Goal: Submit feedback/report problem

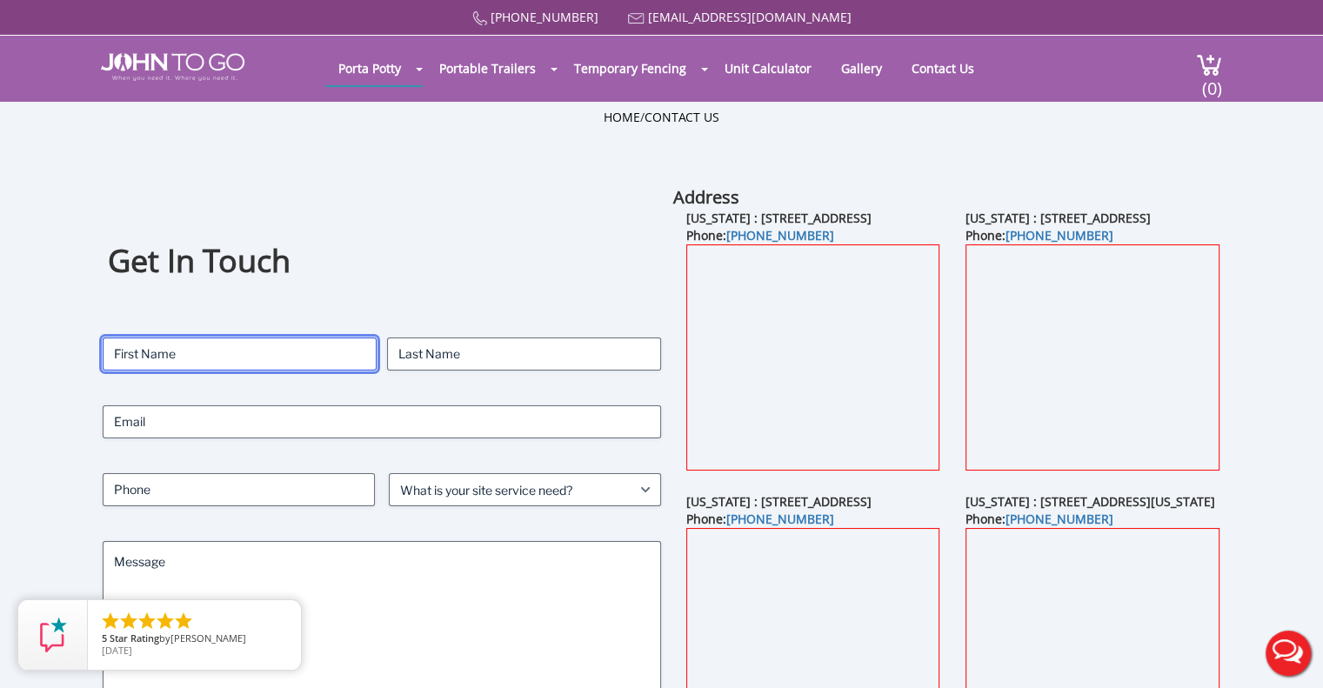
drag, startPoint x: 128, startPoint y: 358, endPoint x: 173, endPoint y: 362, distance: 45.4
click at [128, 358] on input "First" at bounding box center [240, 353] width 274 height 33
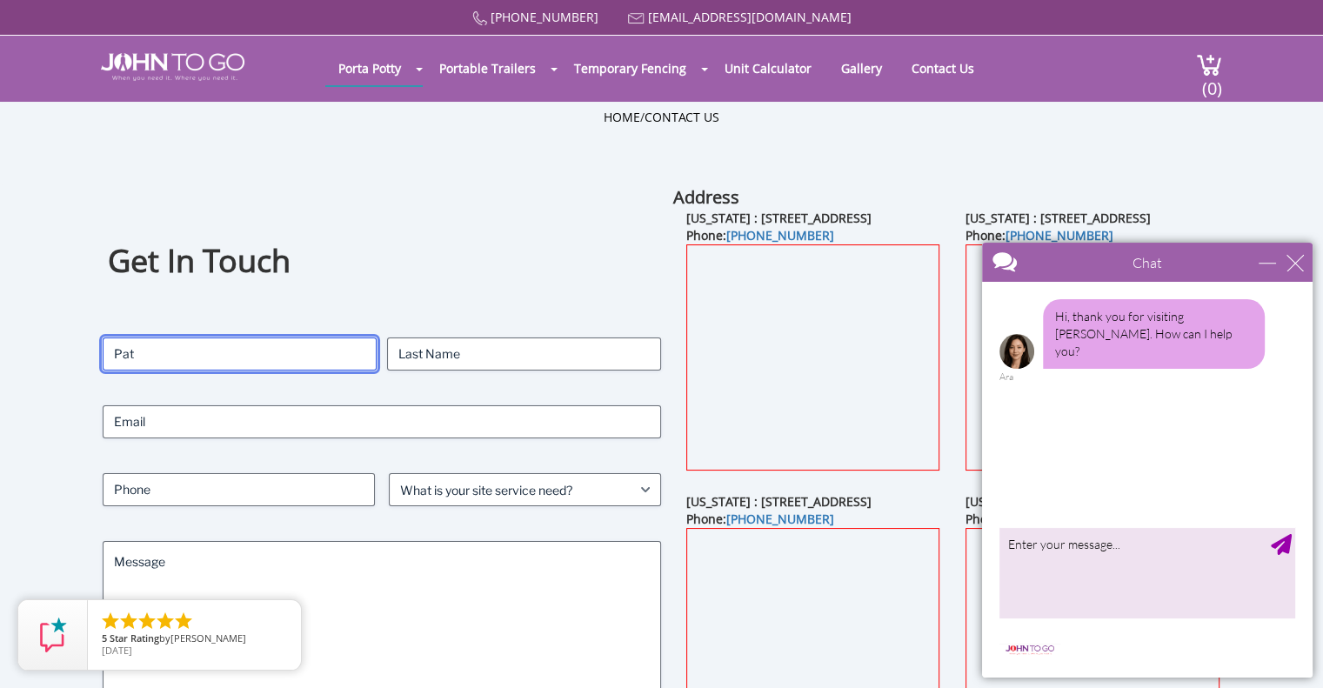
type input "Pat"
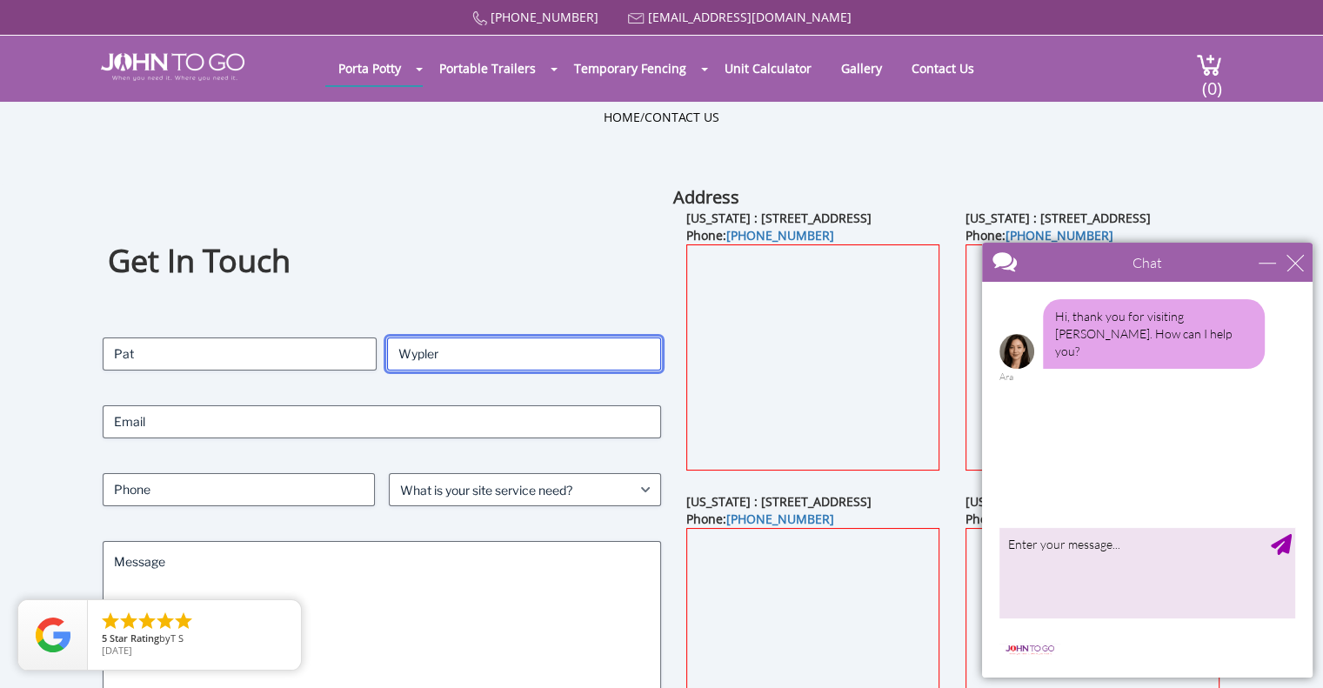
type input "Wypler"
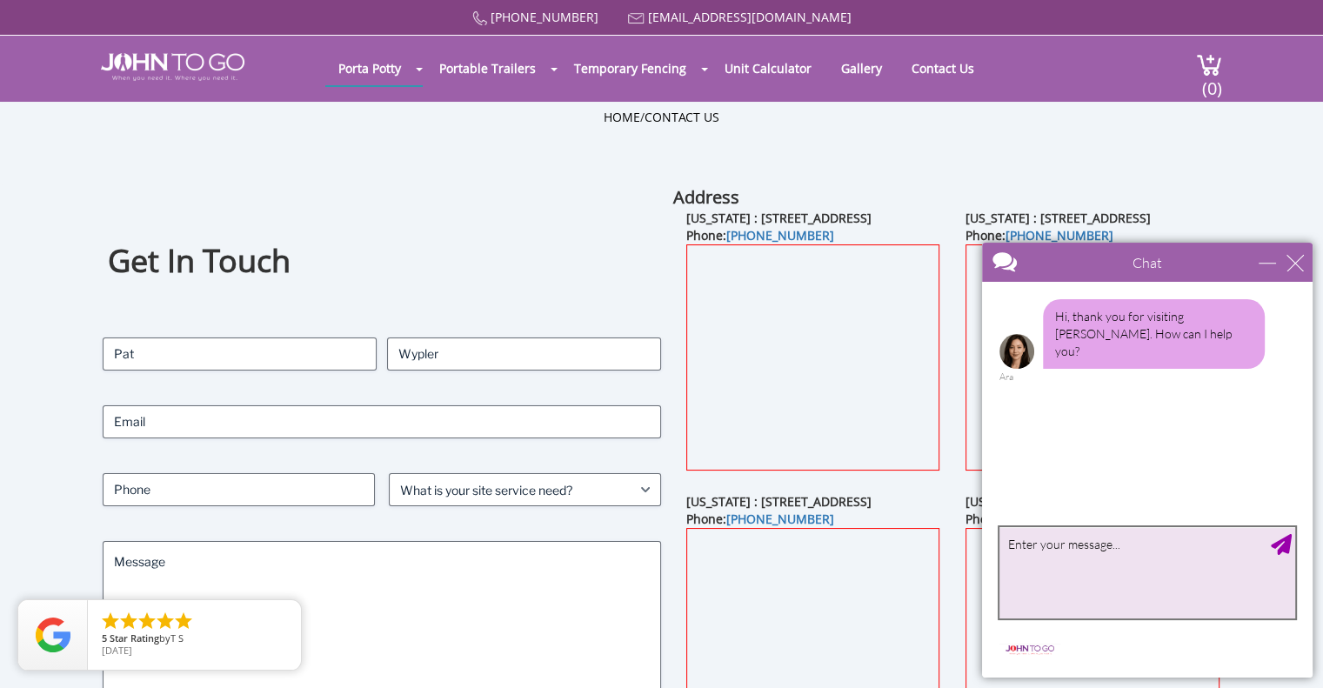
click at [1040, 551] on textarea "type your message" at bounding box center [1147, 572] width 296 height 91
type textarea "Flood in trailer from you servicing the account"
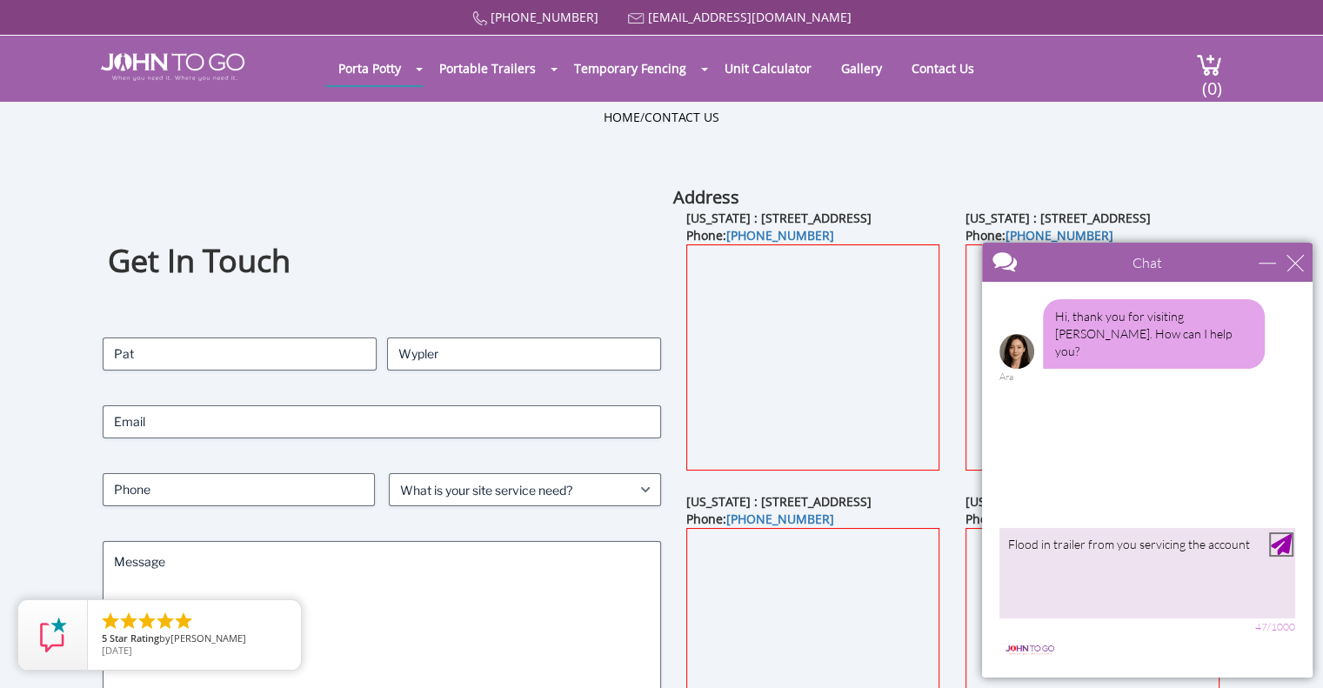
click at [1279, 549] on div "Send Message" at bounding box center [1281, 544] width 21 height 21
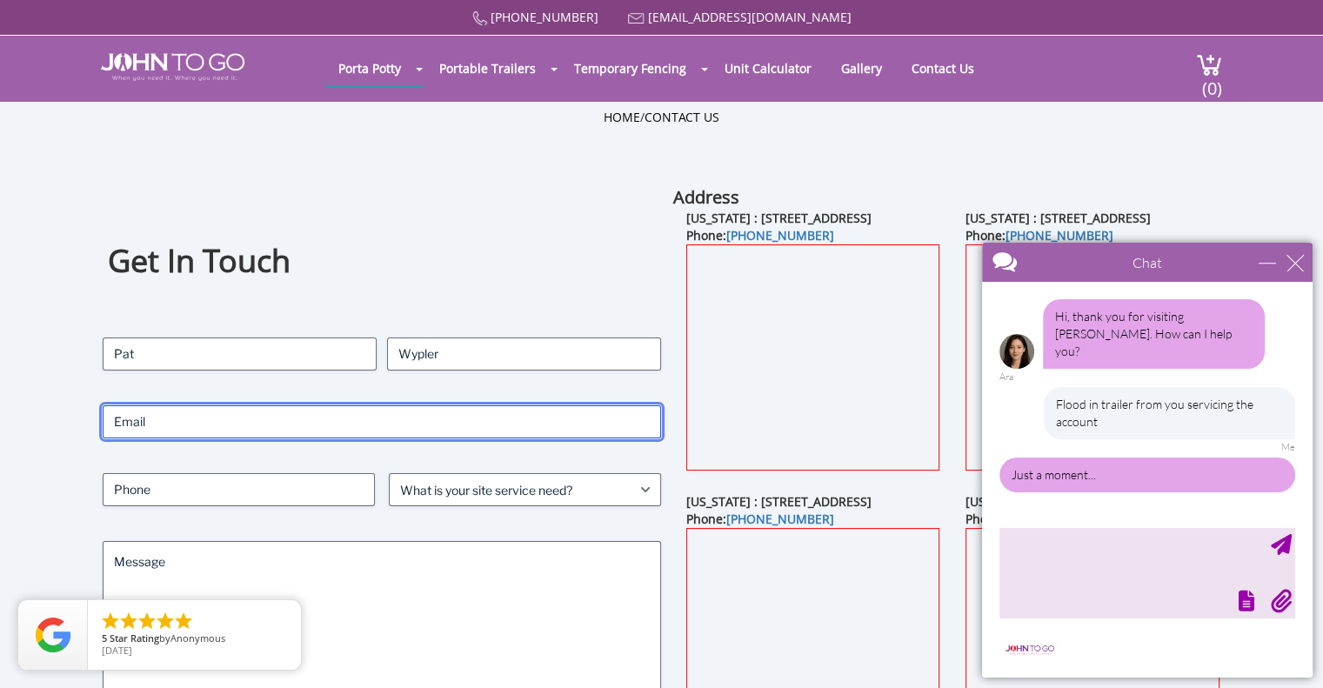
click at [129, 427] on input "Email (Required)" at bounding box center [382, 421] width 559 height 33
type input "[EMAIL_ADDRESS][DOMAIN_NAME]"
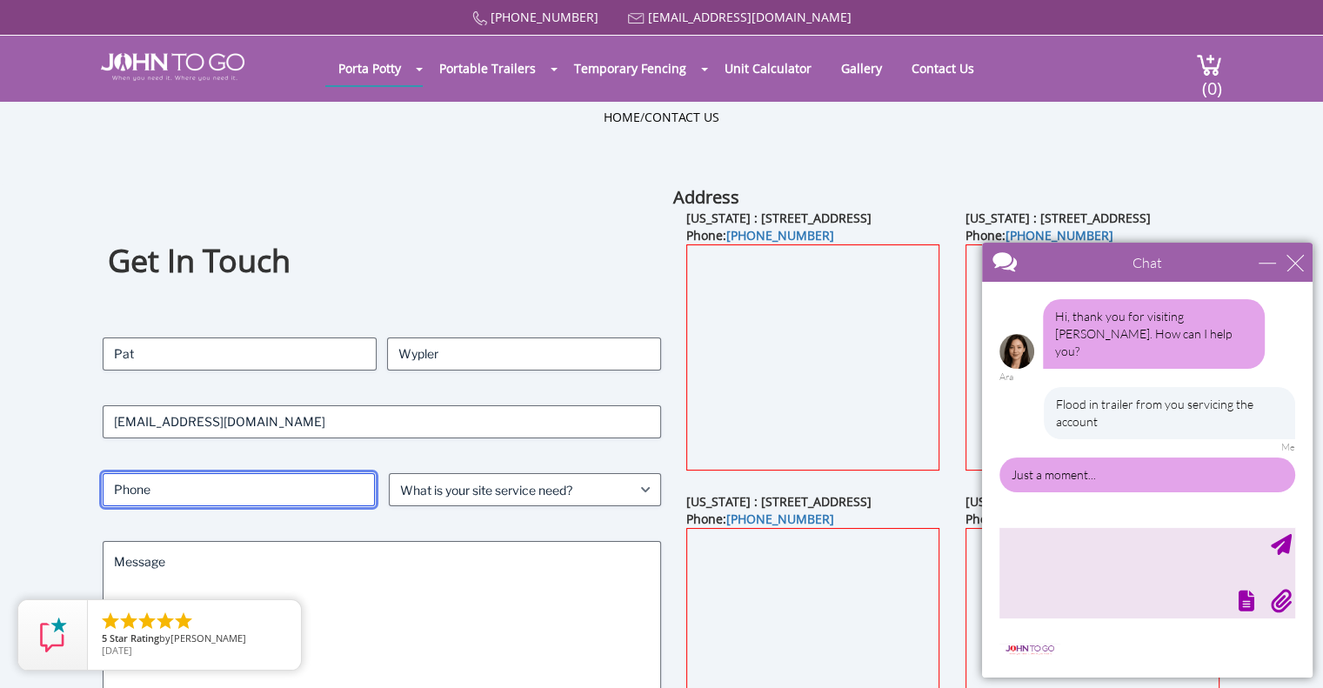
click at [201, 500] on input "Phone (Required)" at bounding box center [239, 489] width 272 height 33
type input "5514867129"
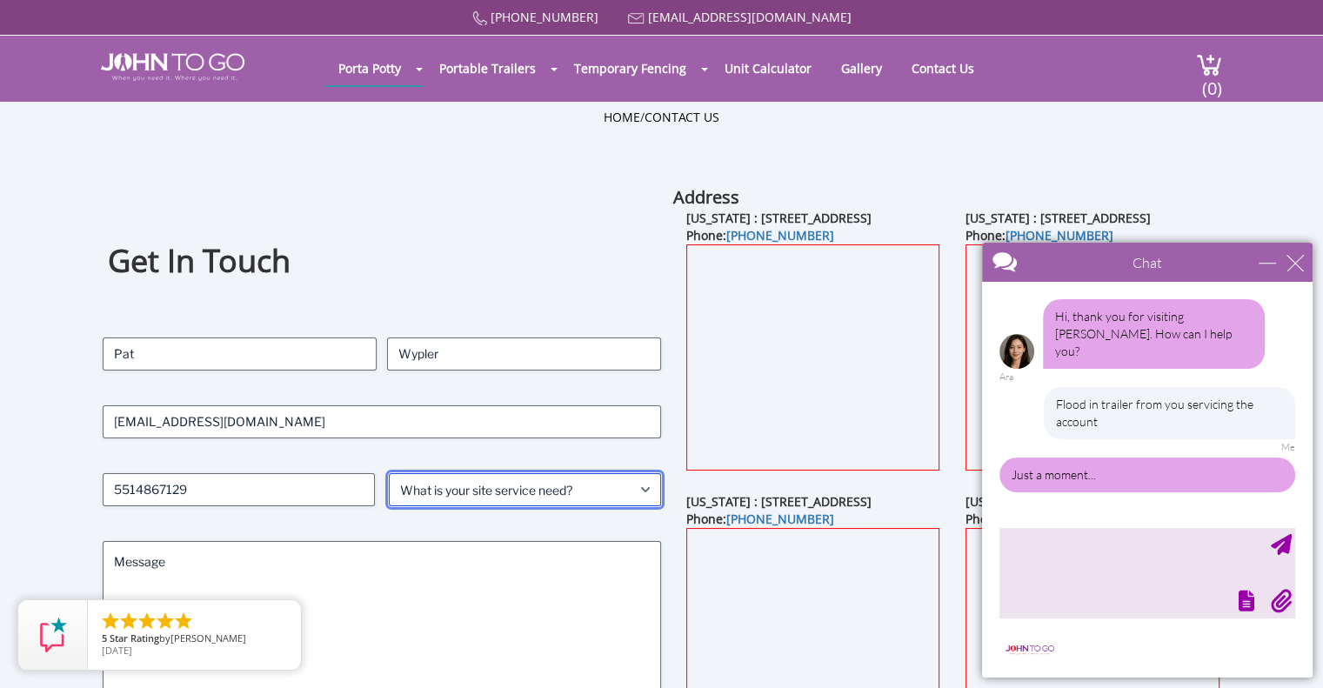
click at [628, 488] on select "What is your site service need? Consumer Construction - Commercial Construction…" at bounding box center [525, 489] width 272 height 33
select select "Construction - Commercial"
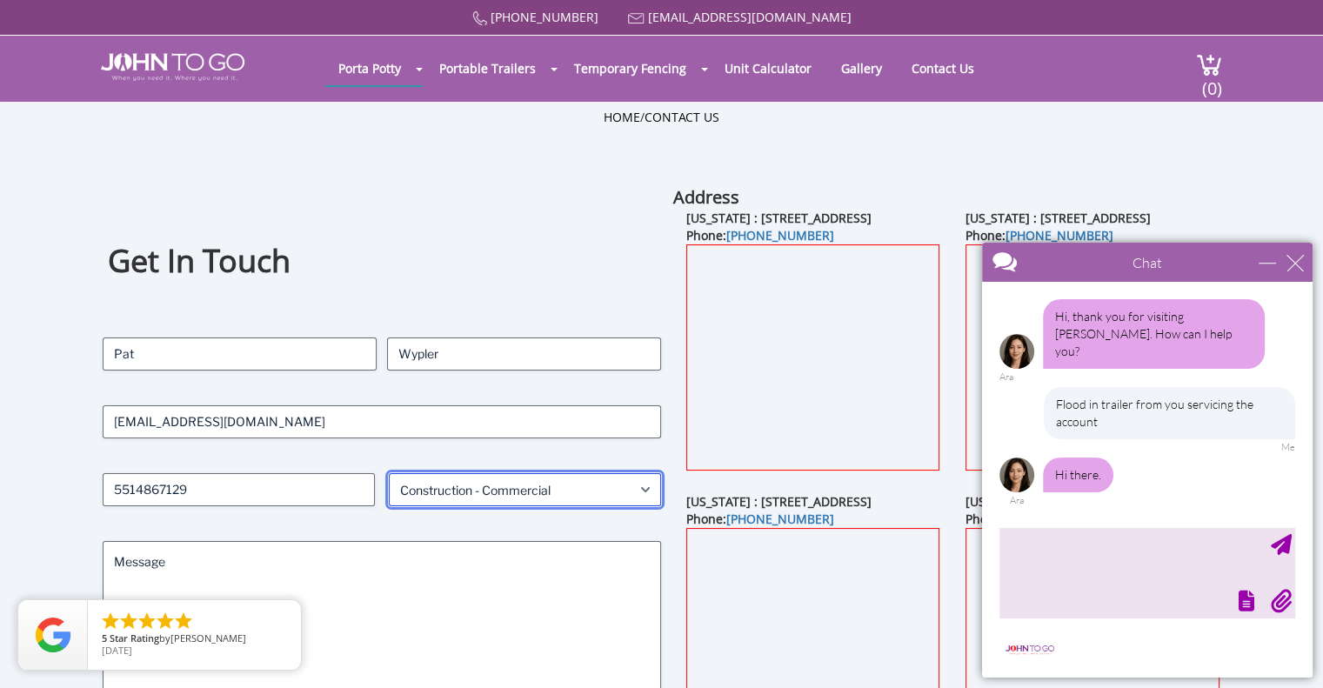
click at [389, 473] on select "What is your site service need? Consumer Construction - Commercial Construction…" at bounding box center [525, 489] width 272 height 33
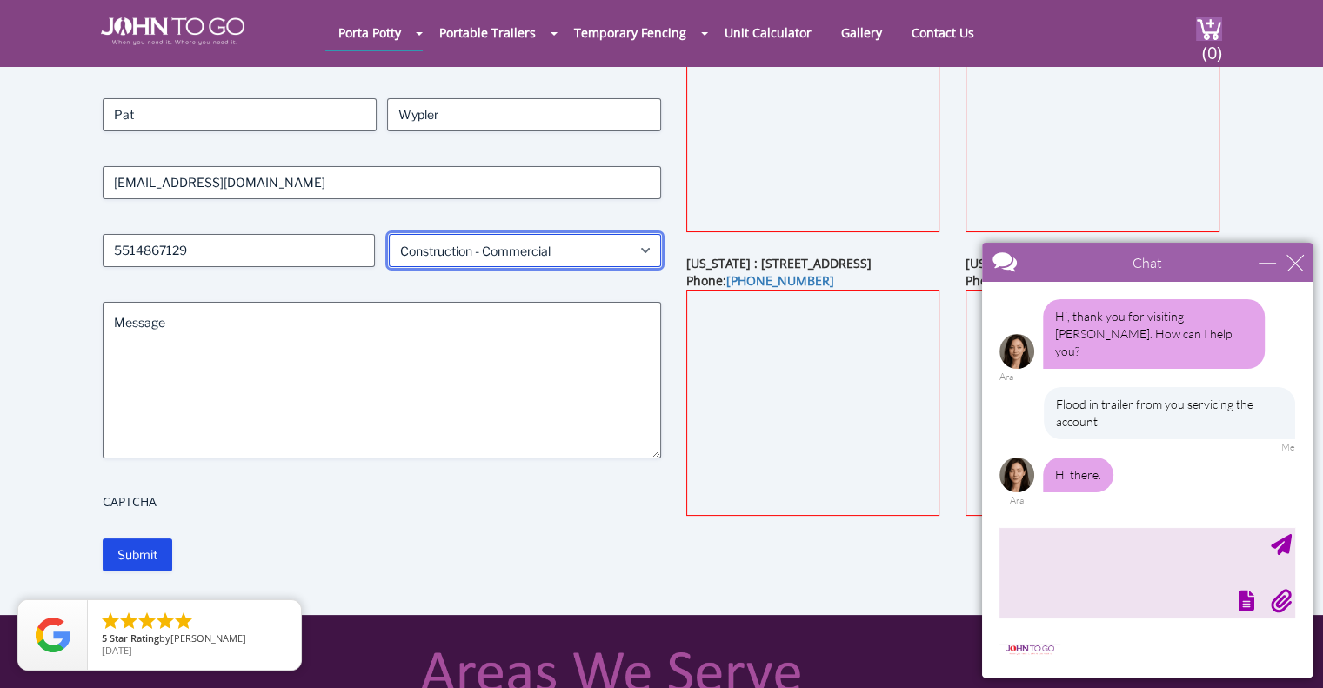
scroll to position [174, 0]
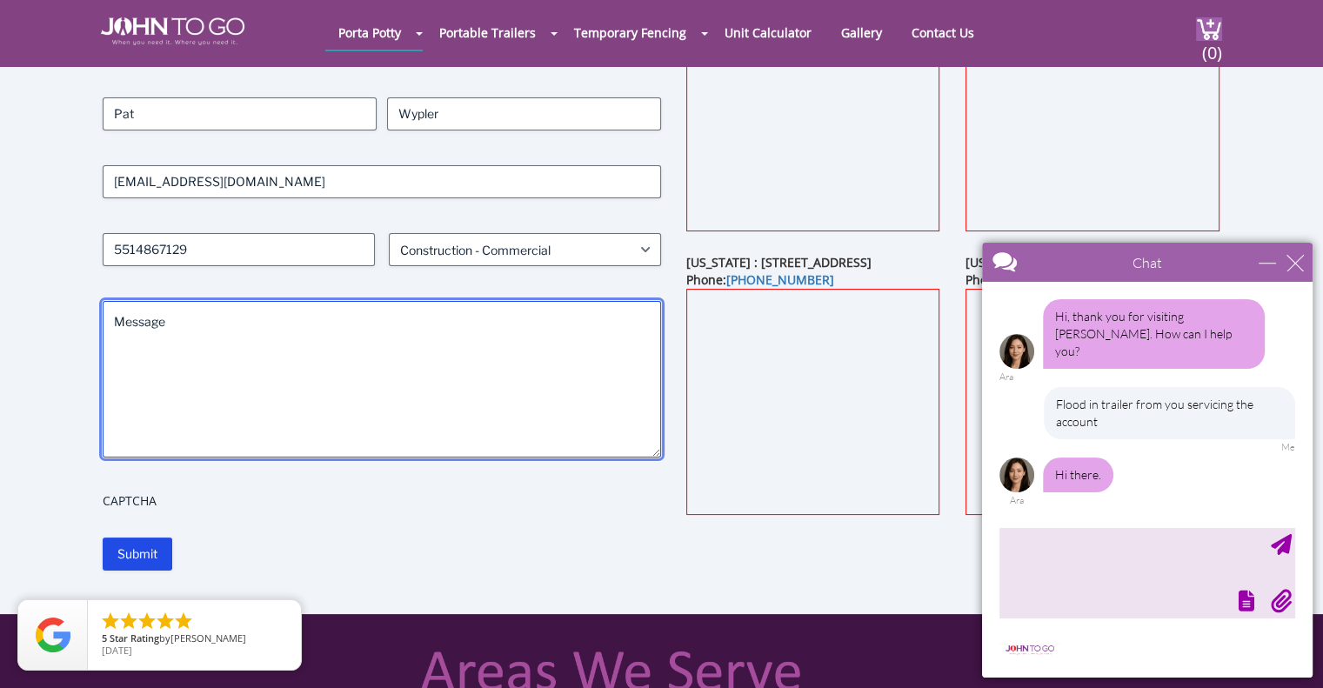
click at [451, 361] on textarea "Message" at bounding box center [382, 379] width 559 height 157
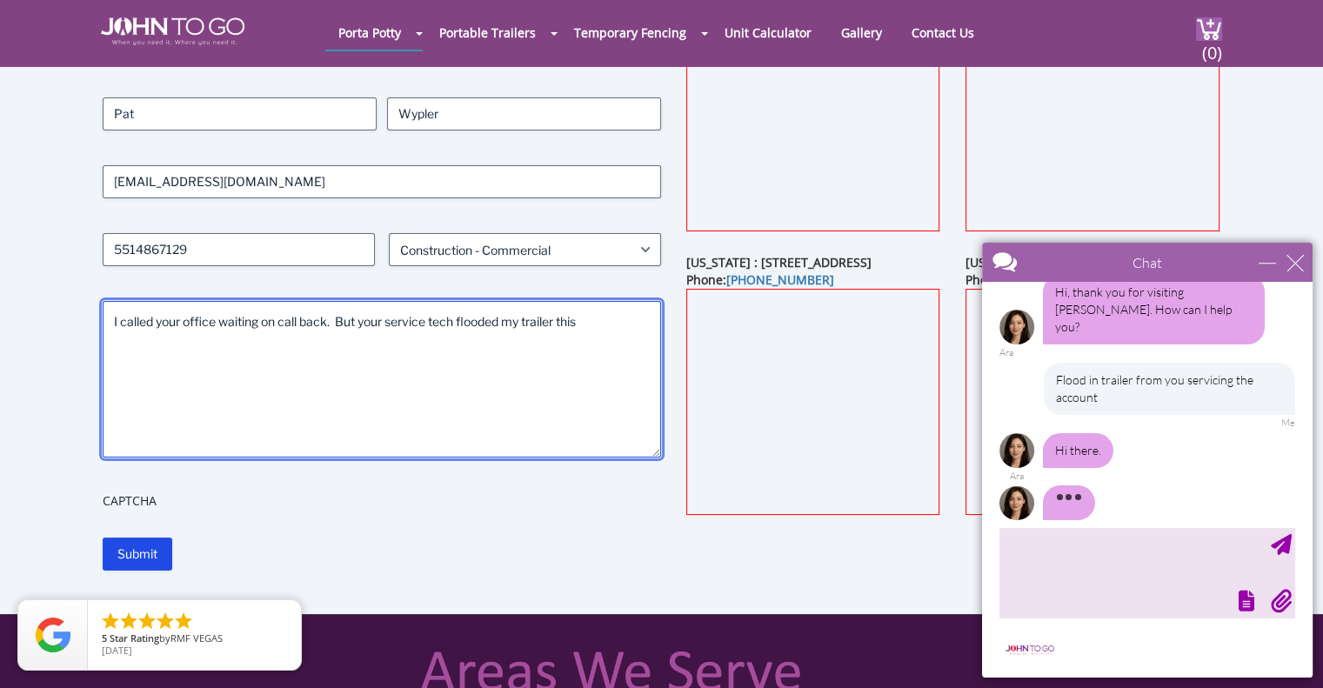
type textarea "I called your office waiting on call back. But your service tech flooded my tra…"
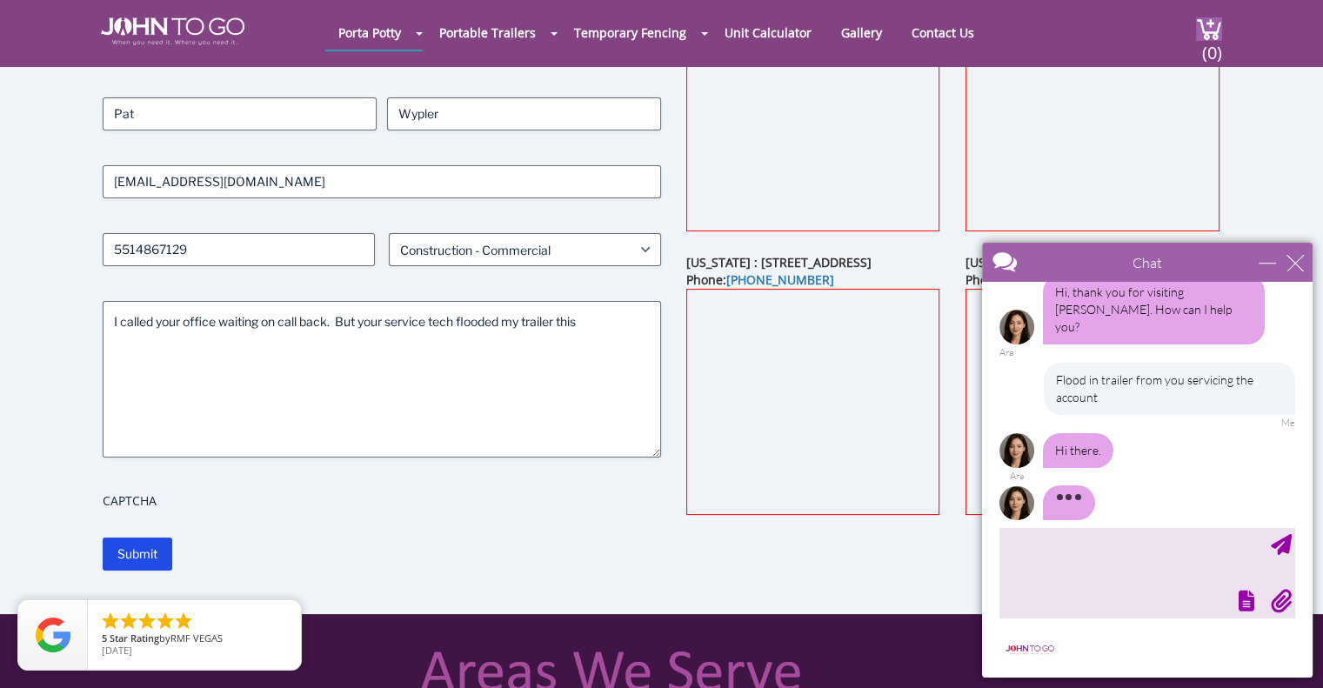
click at [1072, 562] on textarea "type your message" at bounding box center [1147, 572] width 296 height 91
type textarea "hi"
click at [1281, 541] on div "Send Message" at bounding box center [1281, 544] width 21 height 21
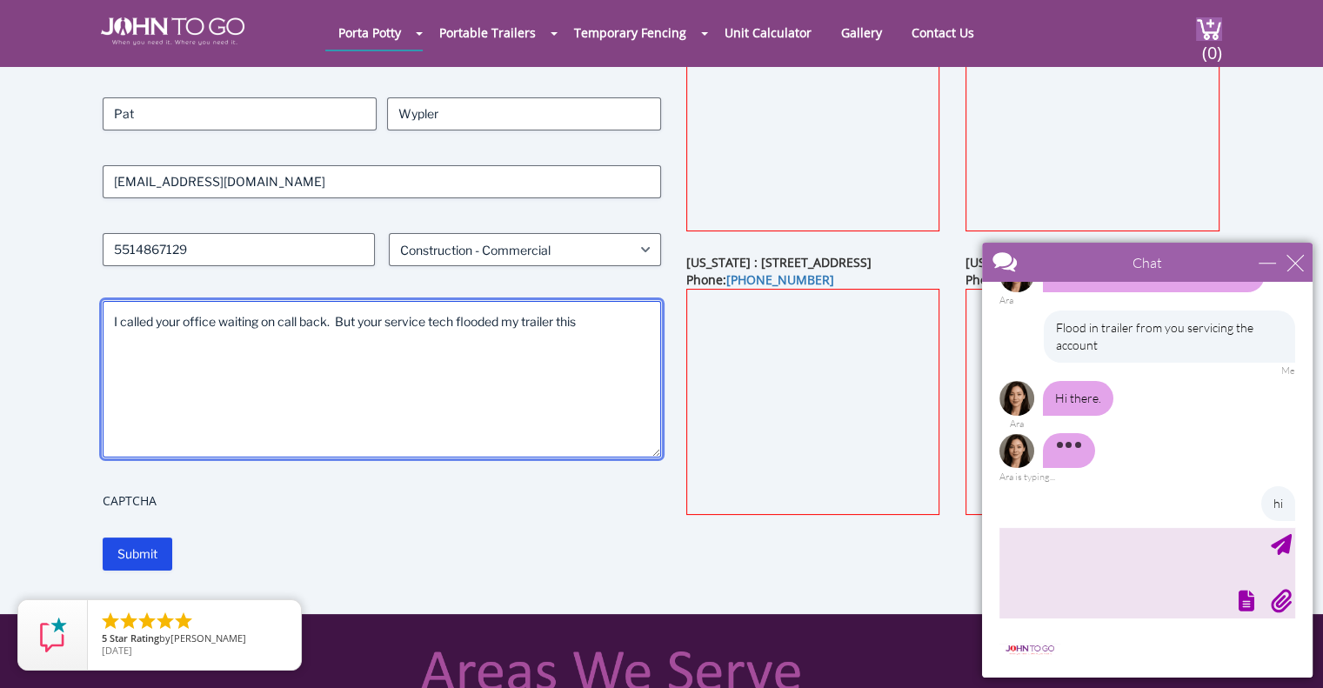
click at [578, 335] on textarea "I called your office waiting on call back. But your service tech flooded my tra…" at bounding box center [382, 379] width 559 height 157
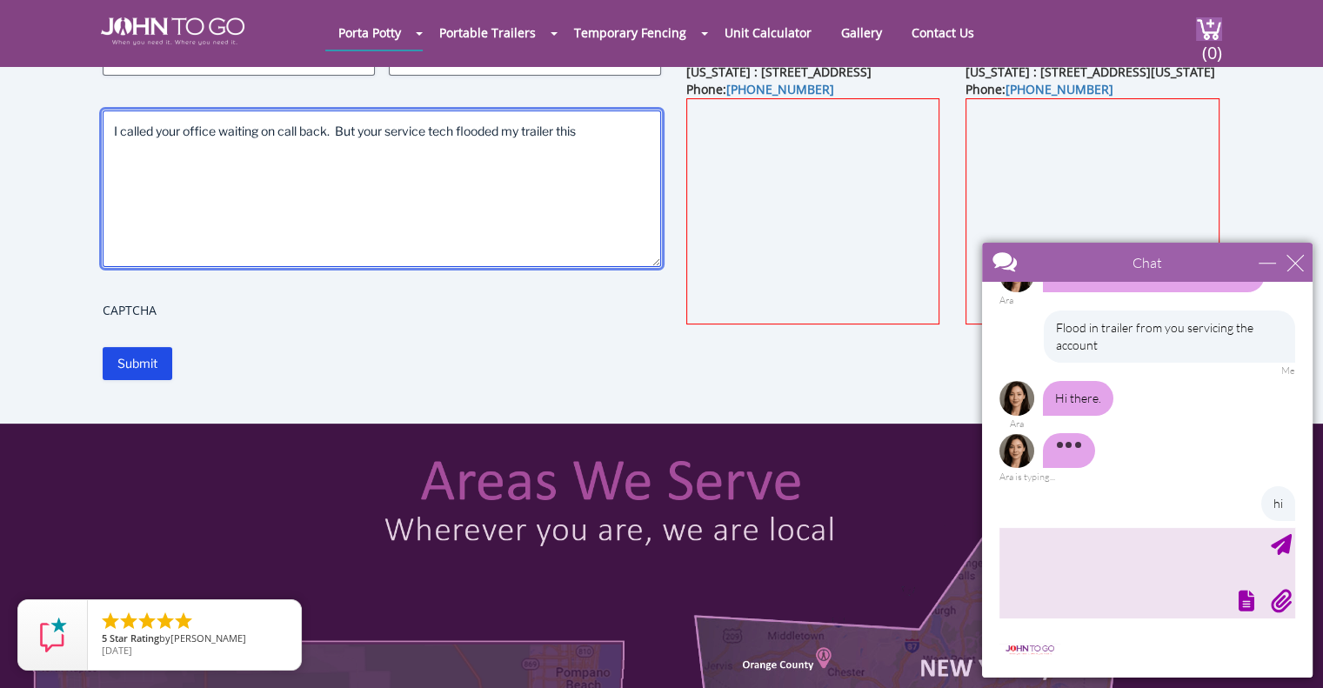
scroll to position [313, 0]
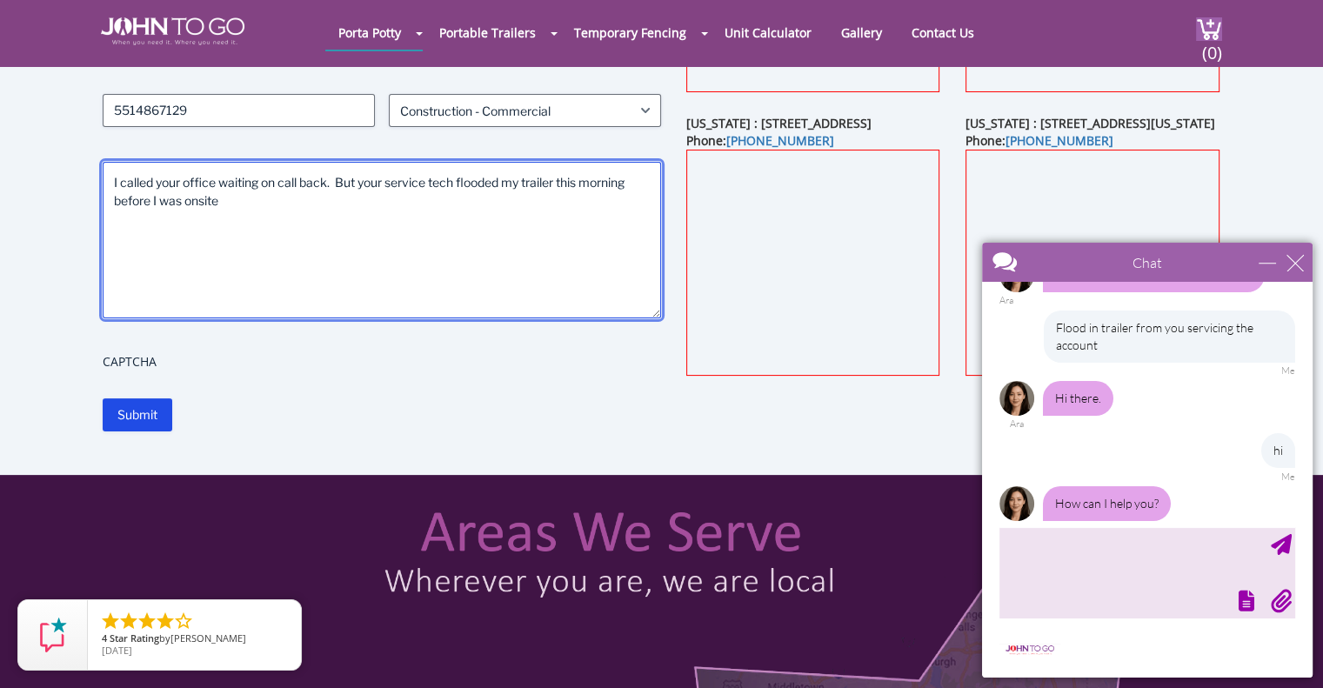
type textarea "I called your office waiting on call back. But your service tech flooded my tra…"
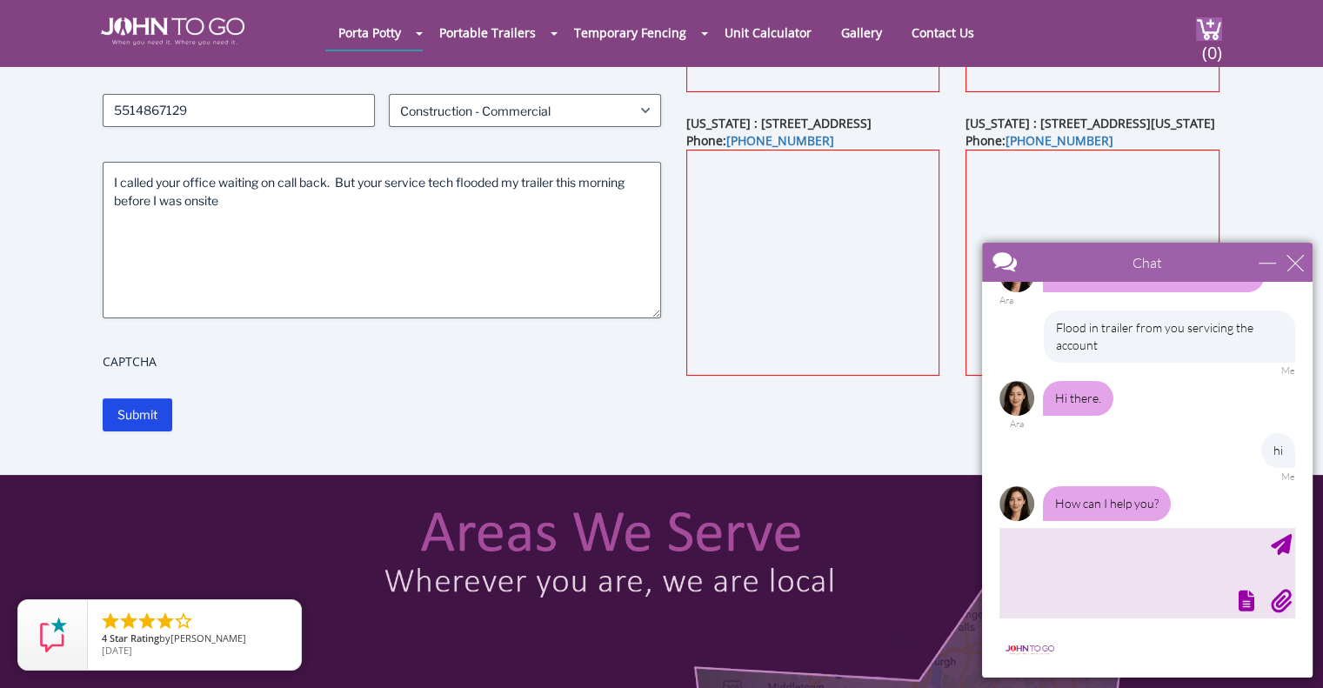
click at [1046, 546] on textarea "type your message" at bounding box center [1147, 572] width 296 height 91
type textarea "read above"
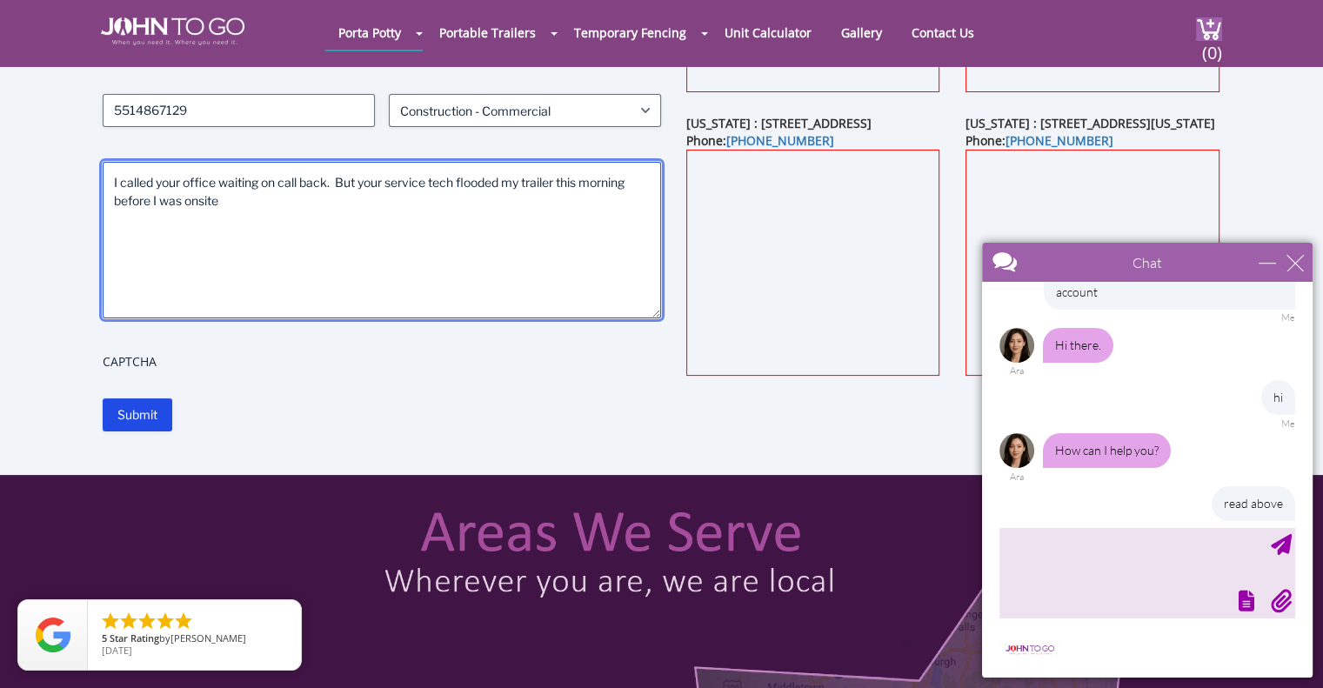
click at [272, 231] on textarea "I called your office waiting on call back. But your service tech flooded my tra…" at bounding box center [382, 240] width 559 height 157
type textarea "I called your office waiting on call back. But your service tech flooded my tra…"
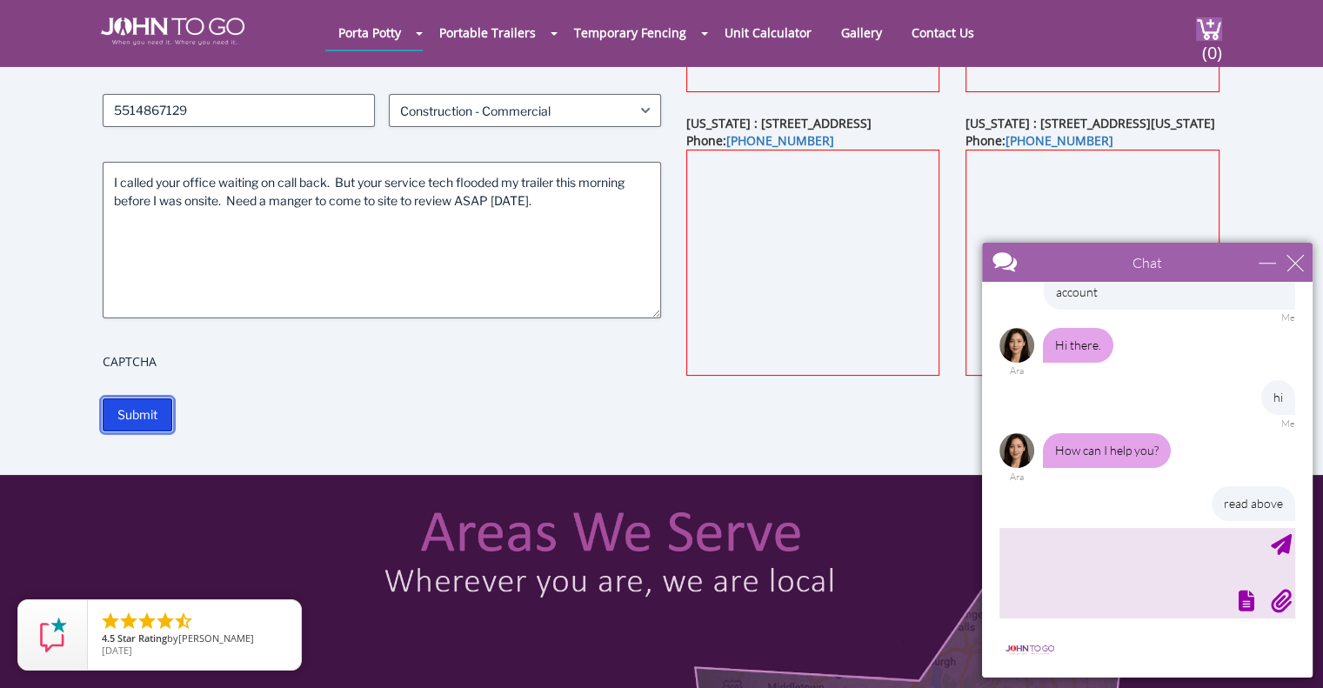
click at [144, 405] on input "Submit" at bounding box center [138, 414] width 70 height 33
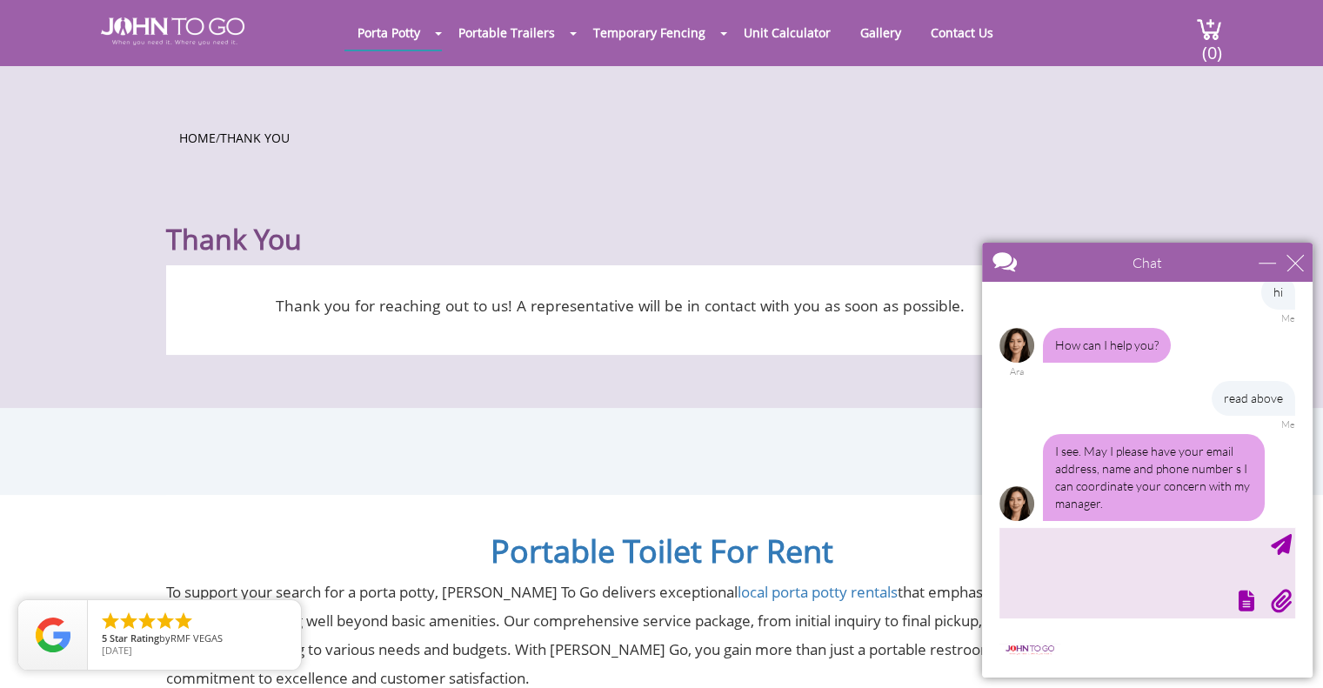
scroll to position [288, 0]
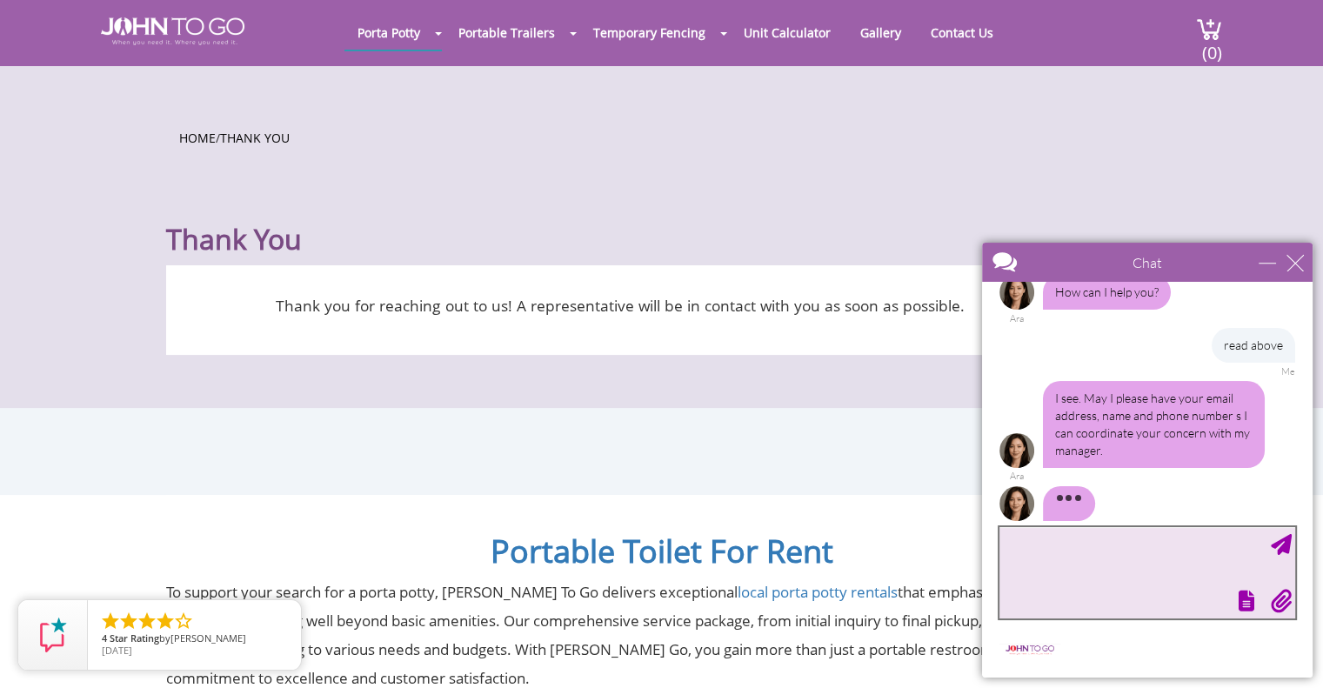
click at [1069, 541] on textarea "type your message" at bounding box center [1147, 572] width 296 height 91
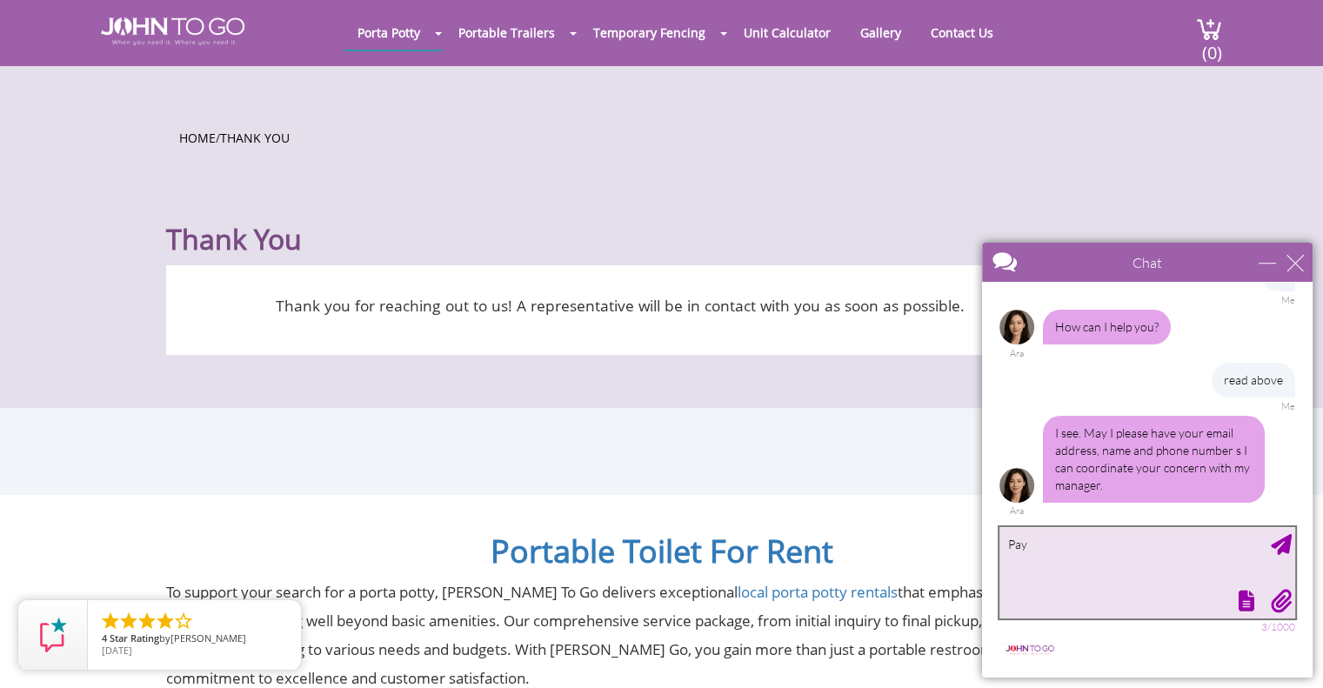
scroll to position [235, 0]
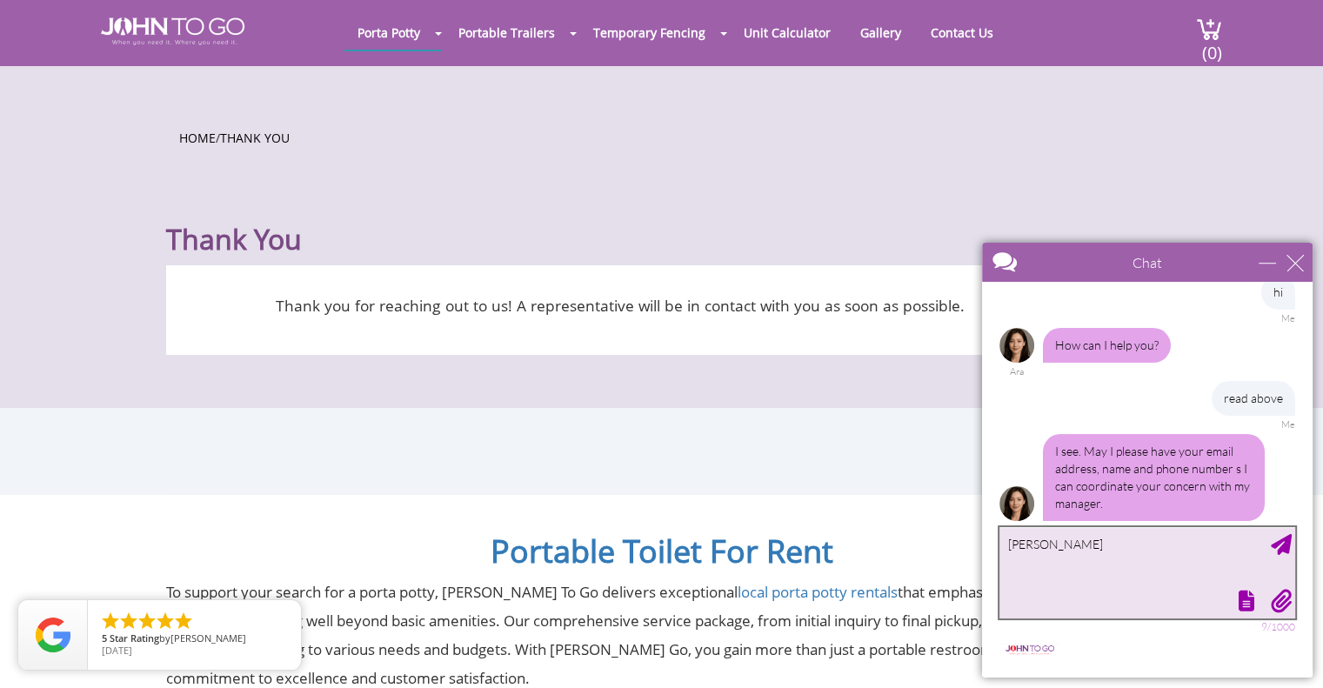
type textarea "Pat Wypler"
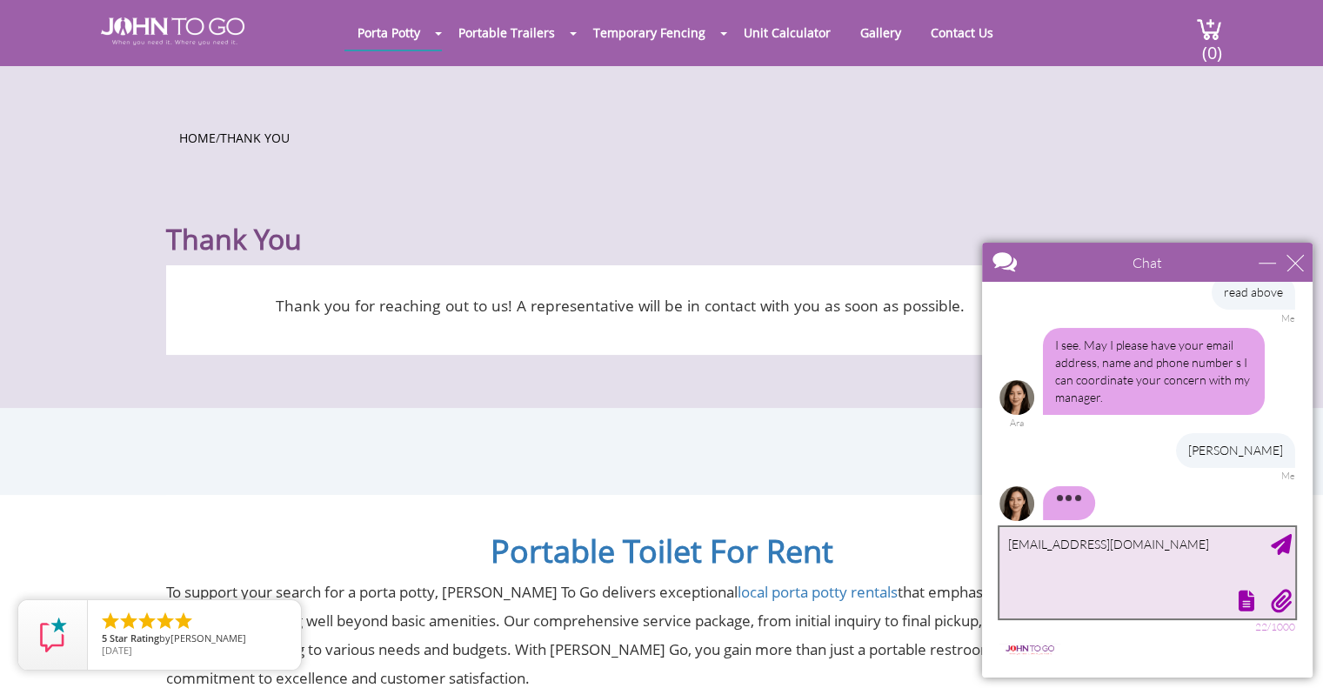
scroll to position [288, 0]
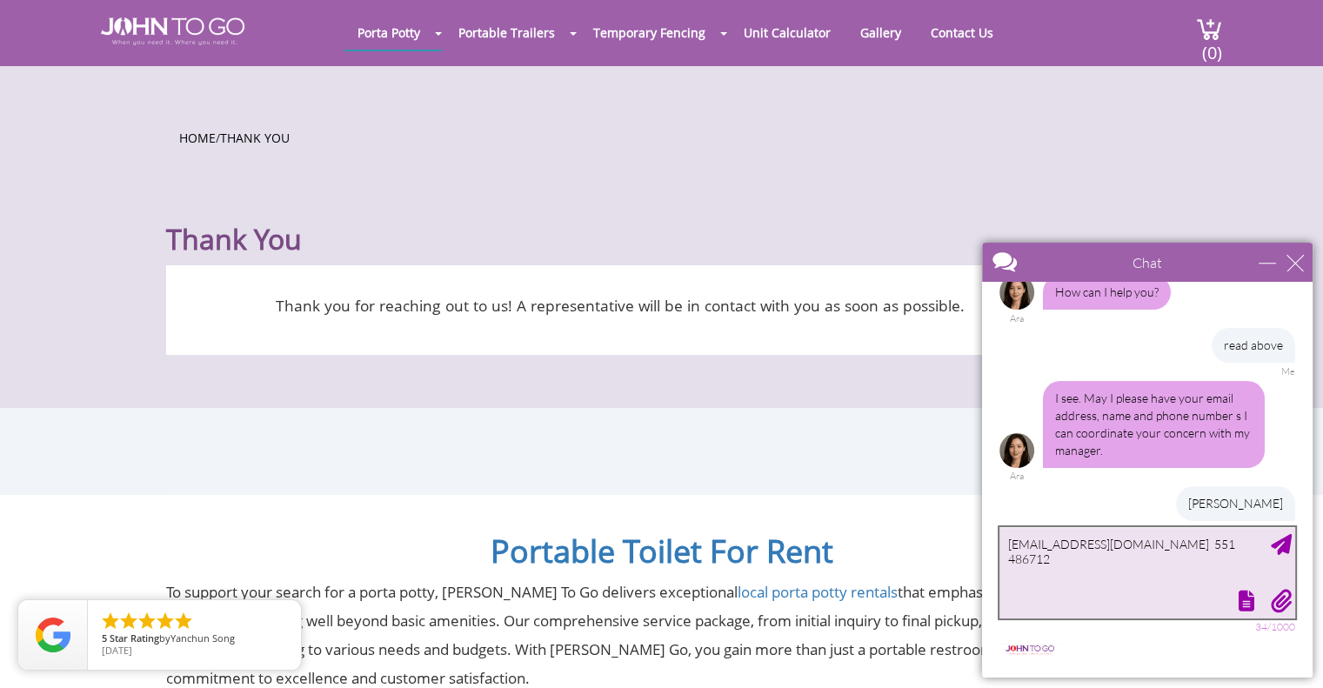
type textarea "pwypler@bettecring.com 551 4867129"
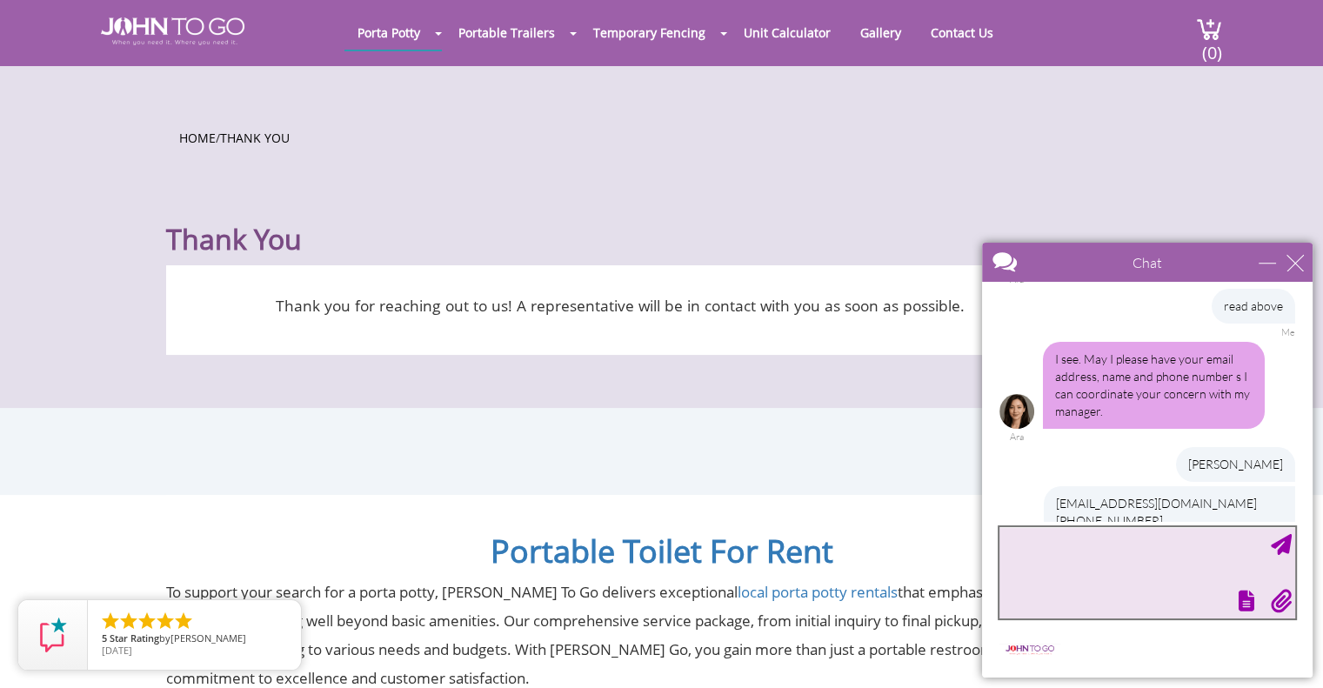
scroll to position [437, 0]
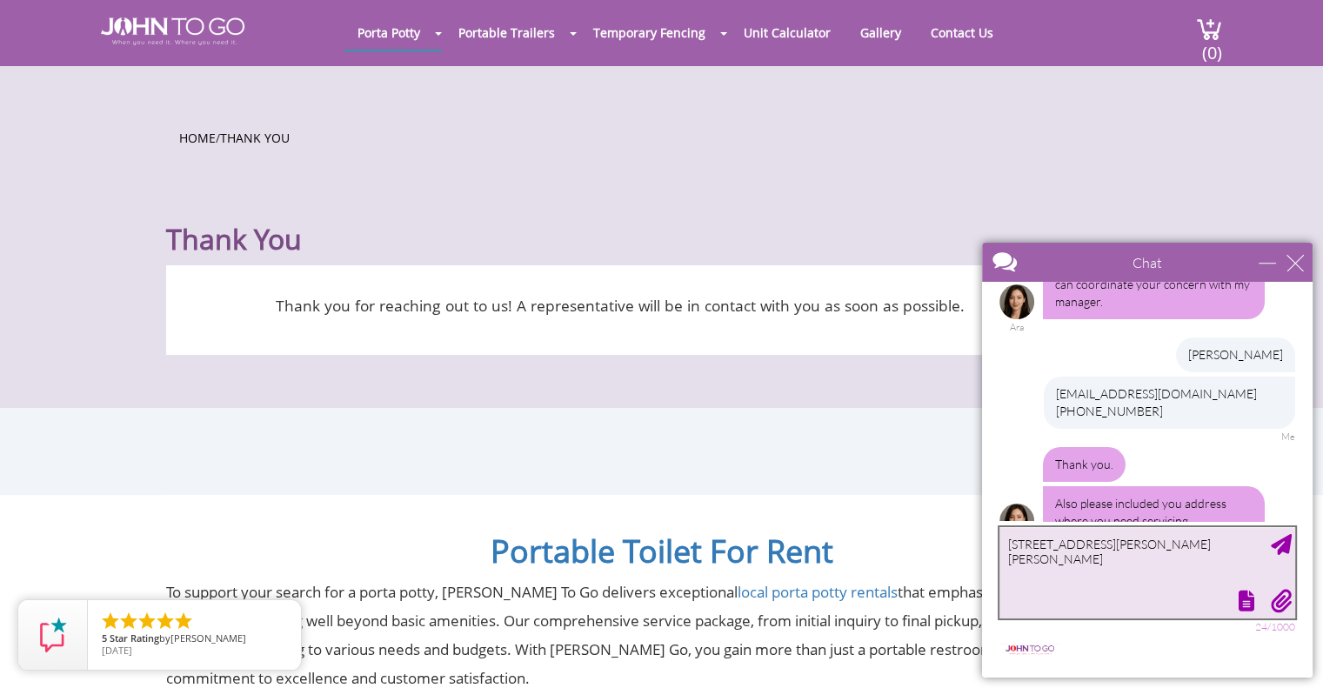
type textarea "6 Locey Lane, Woodbury NY"
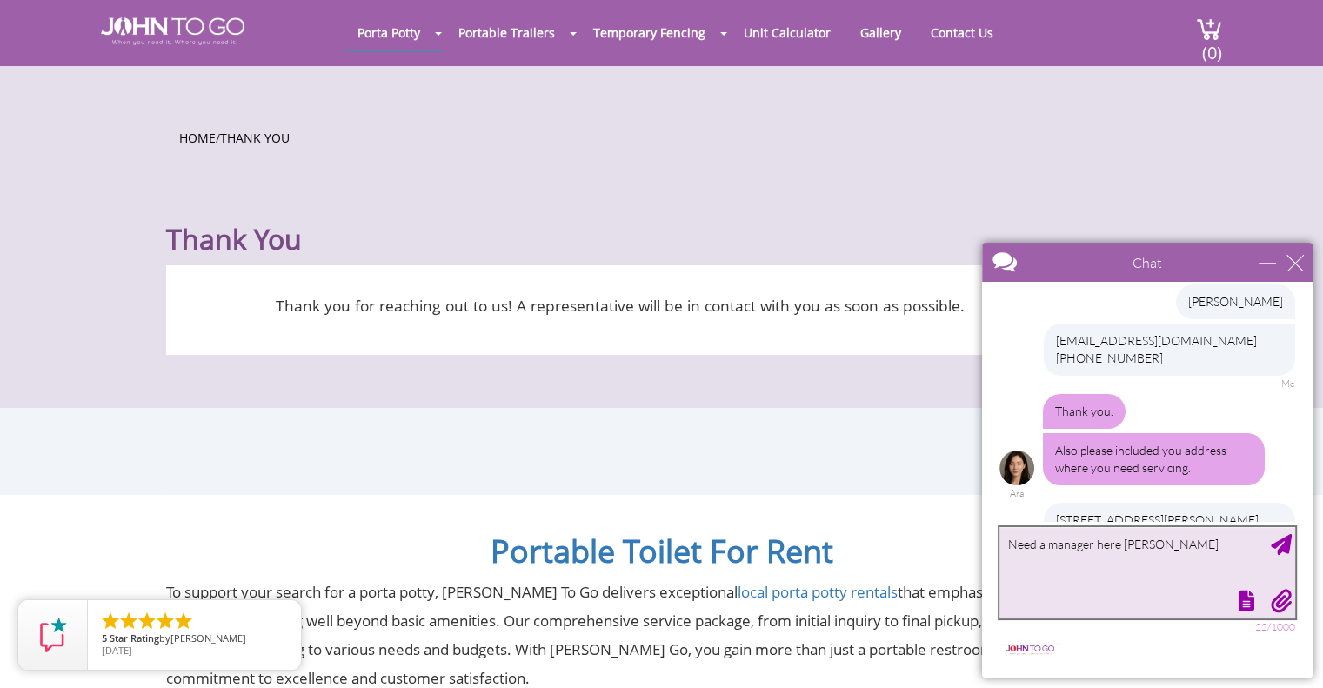
type textarea "Need a manager here ASAP"
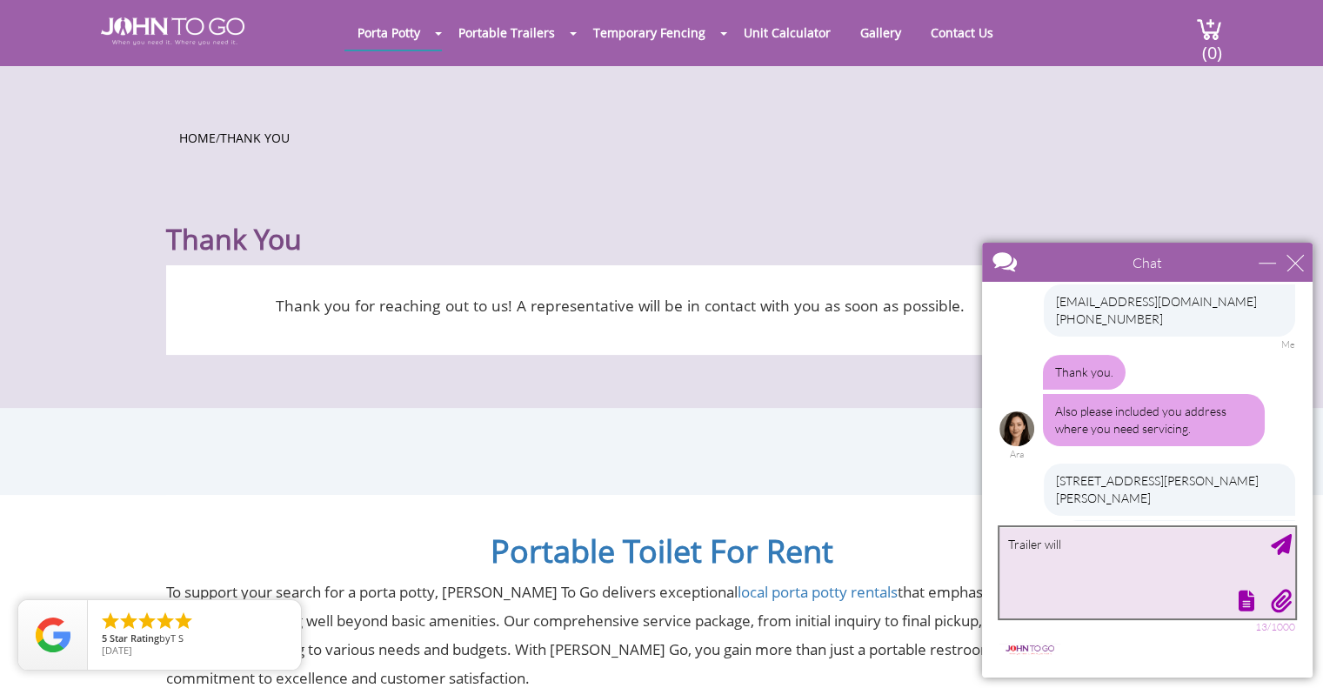
scroll to position [581, 0]
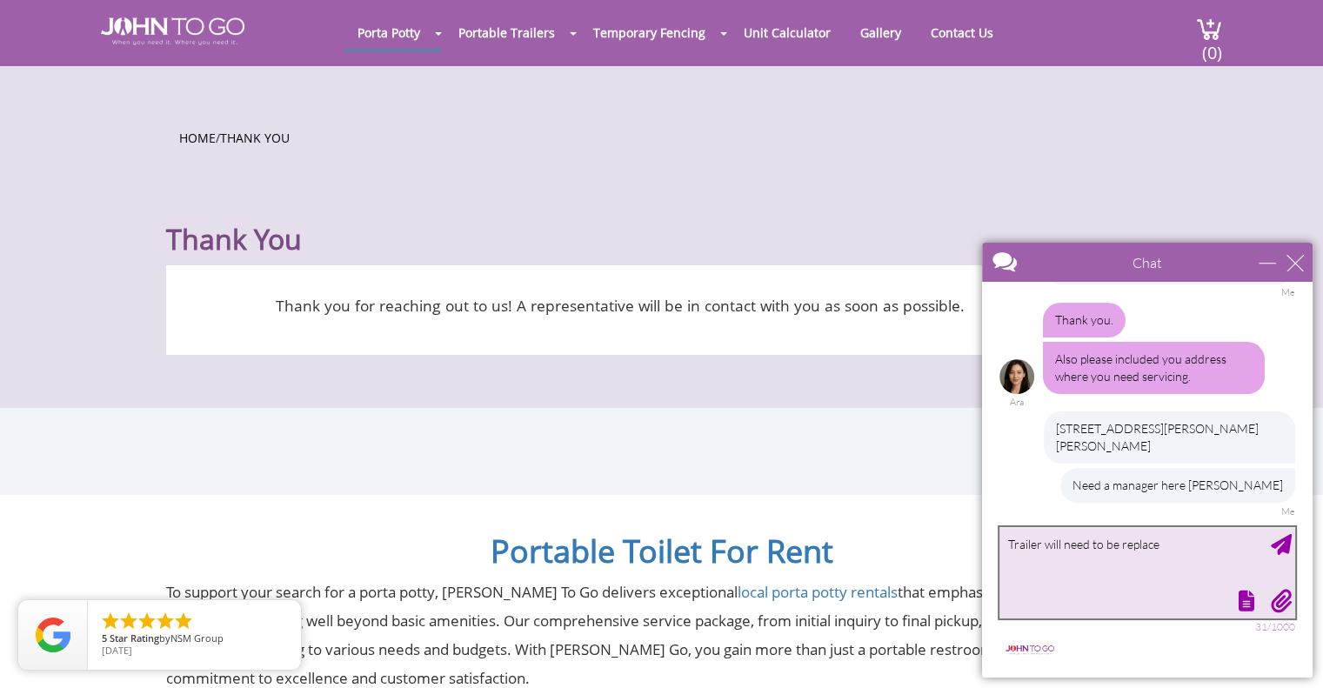
type textarea "Trailer will need to be replaced"
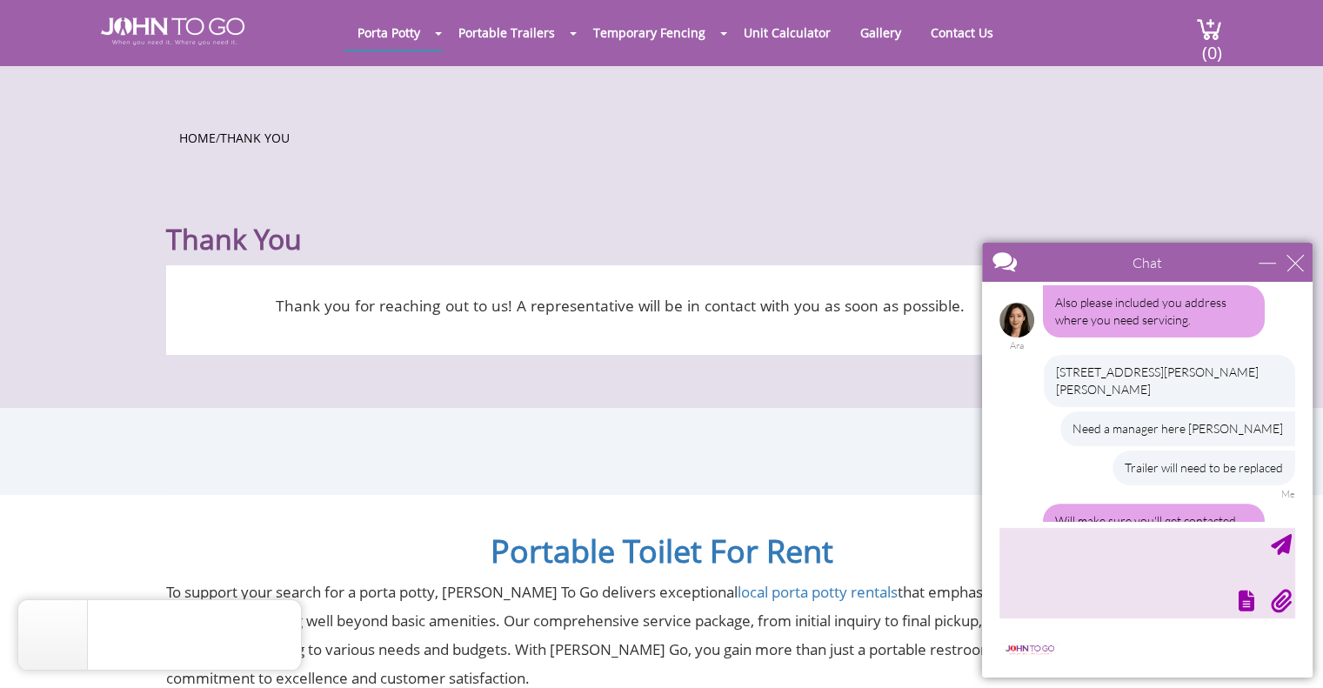
scroll to position [691, 0]
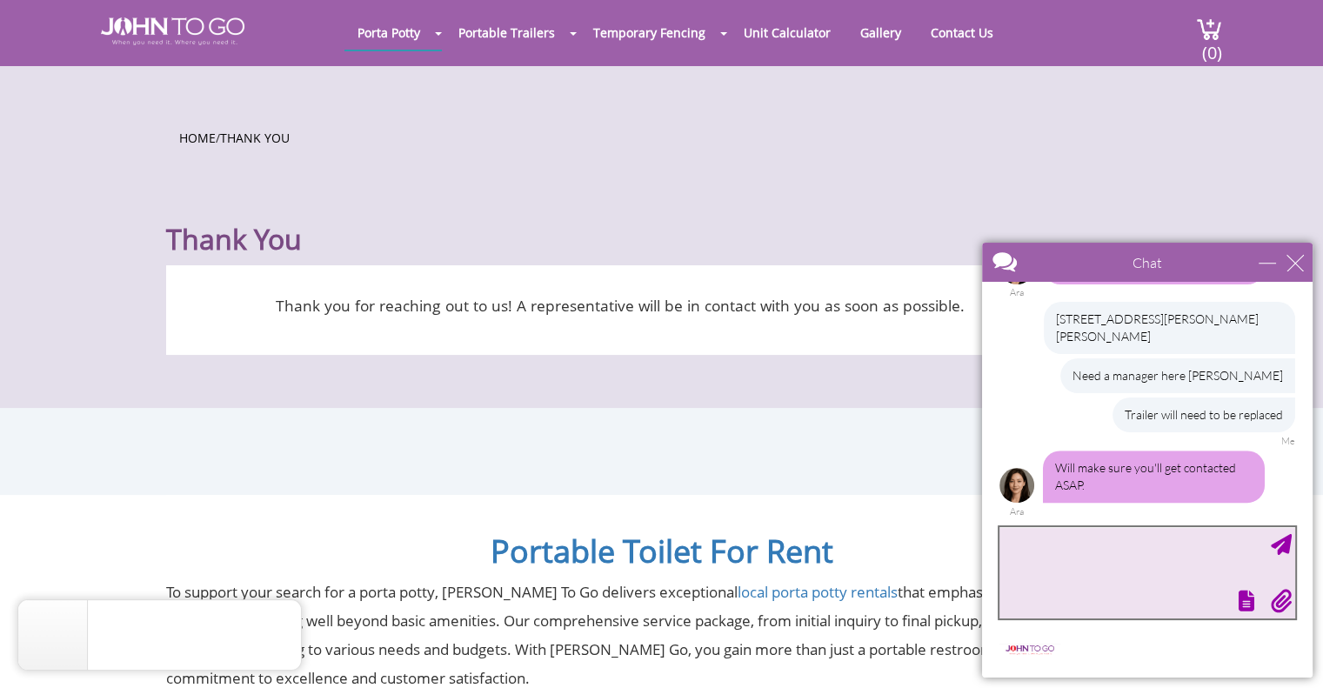
click at [1079, 536] on textarea "type your message" at bounding box center [1147, 572] width 296 height 91
type textarea "Thanks"
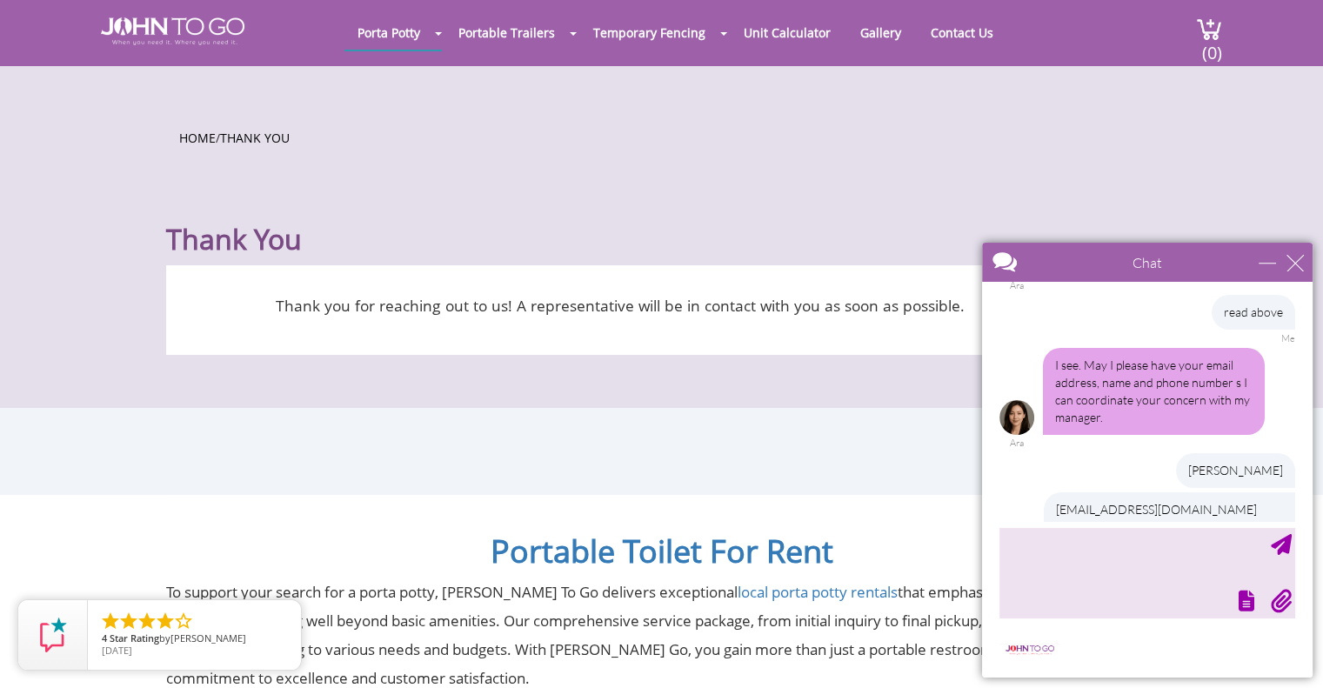
scroll to position [0, 0]
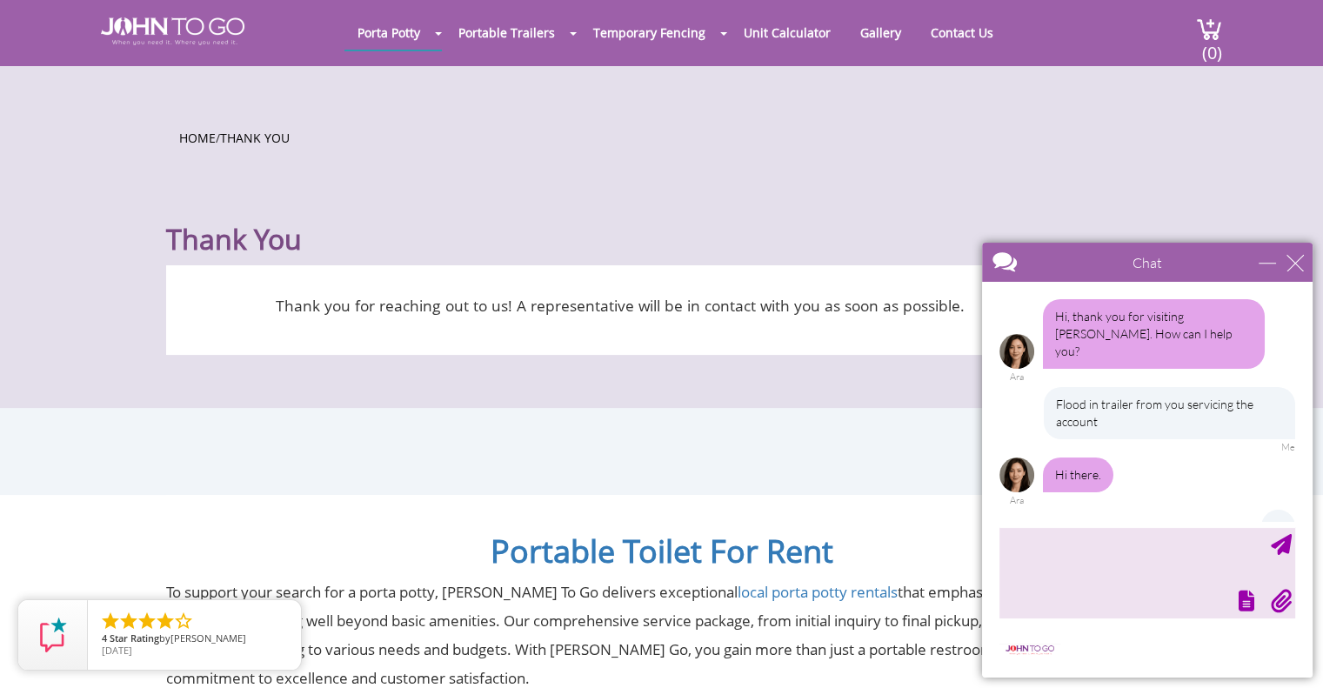
drag, startPoint x: 1305, startPoint y: 495, endPoint x: 2294, endPoint y: 477, distance: 989.1
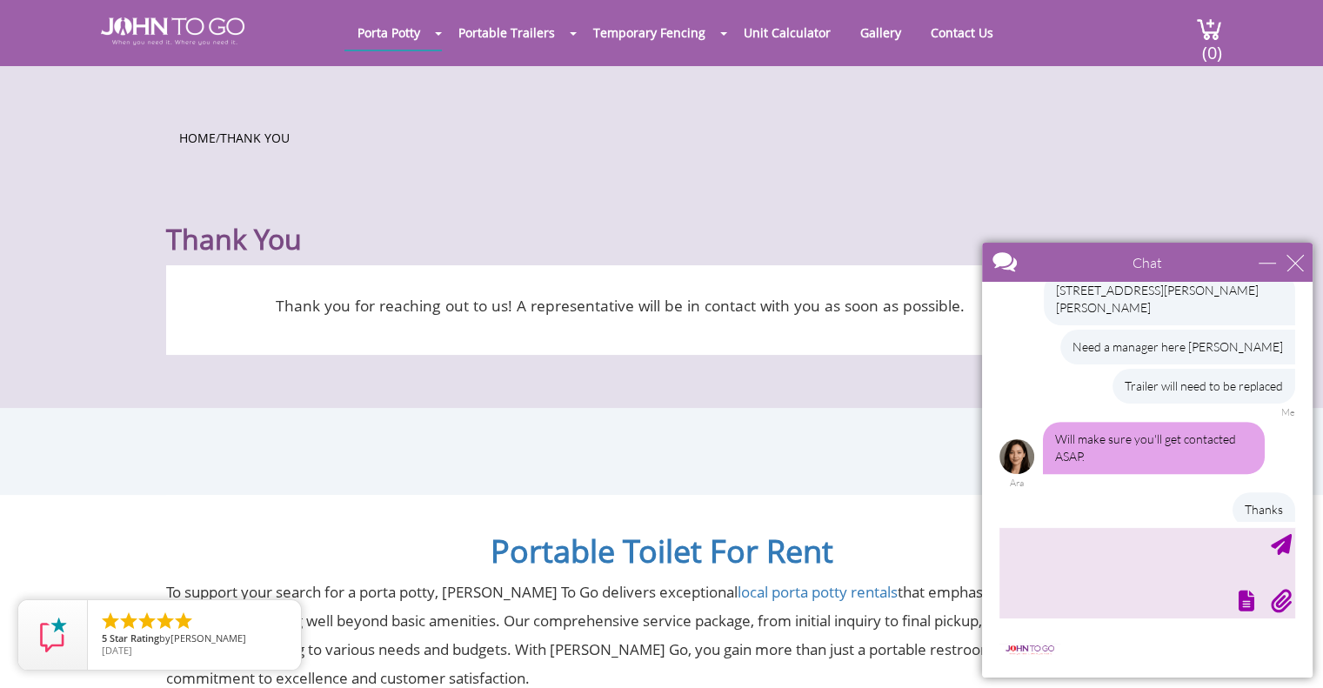
scroll to position [744, 0]
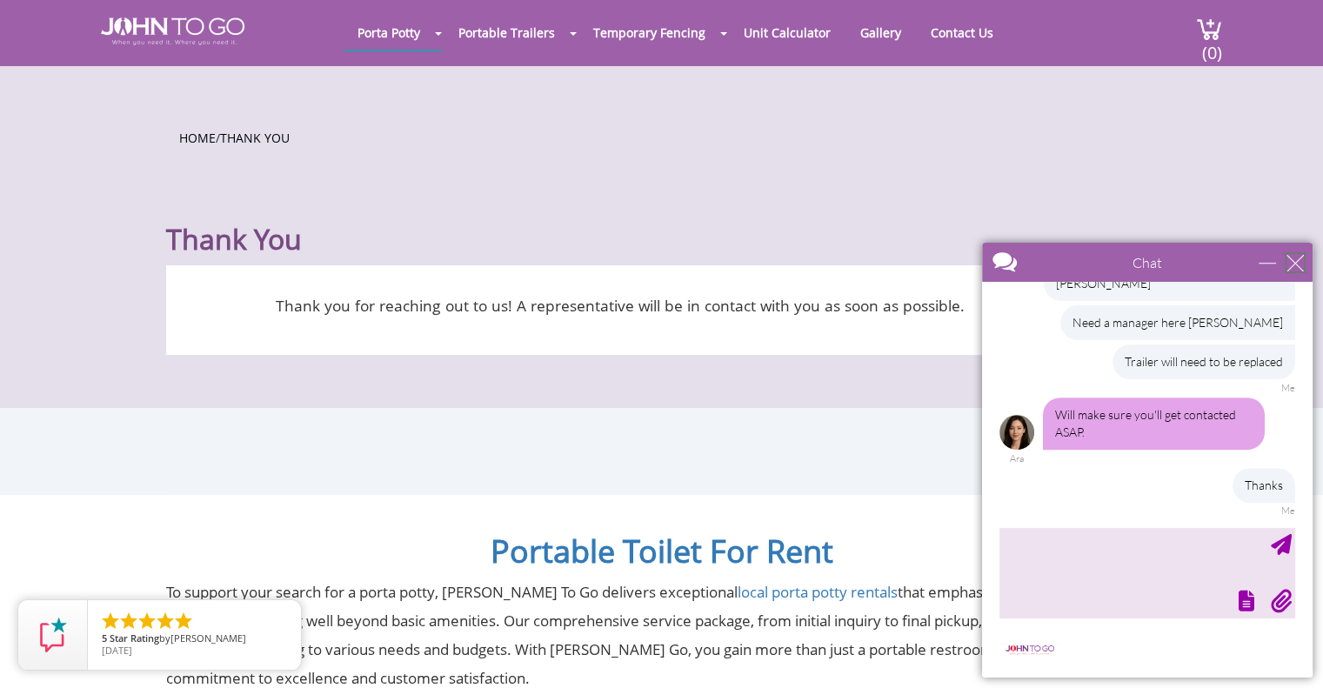
click at [1298, 262] on div "close" at bounding box center [1294, 262] width 17 height 17
type input "Continue Chat"
type input "End Chat"
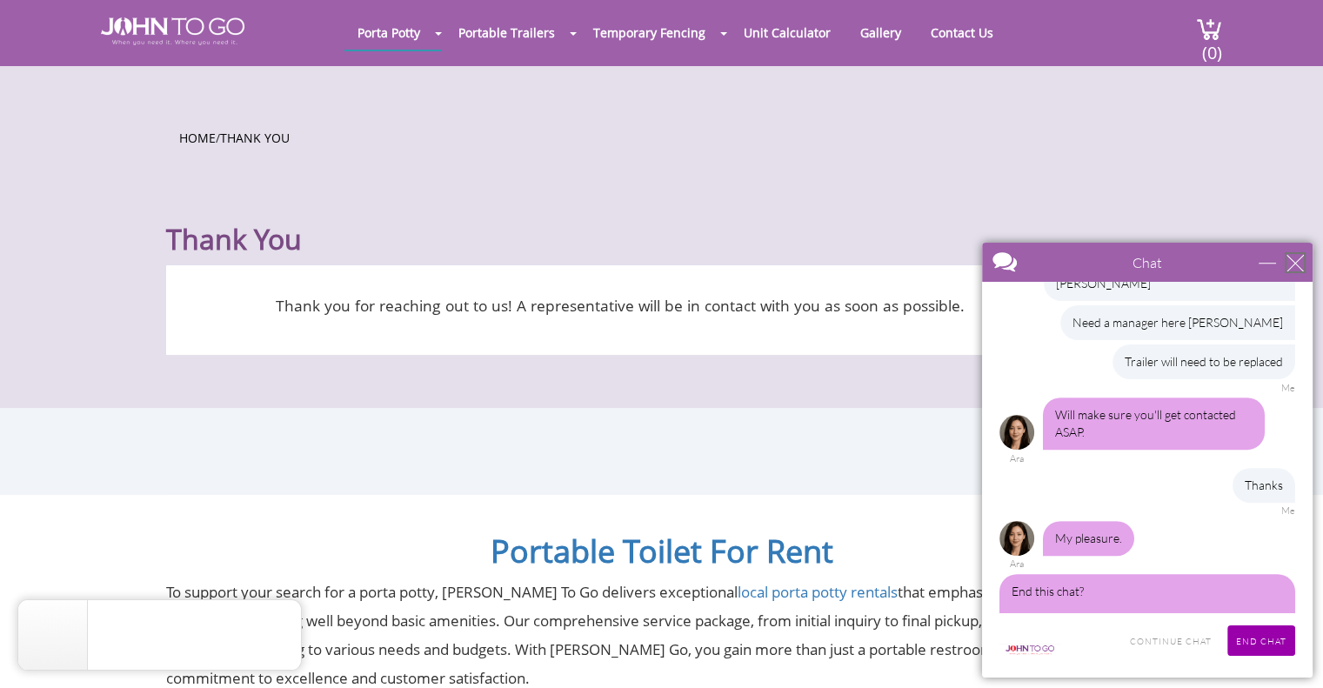
scroll to position [770, 0]
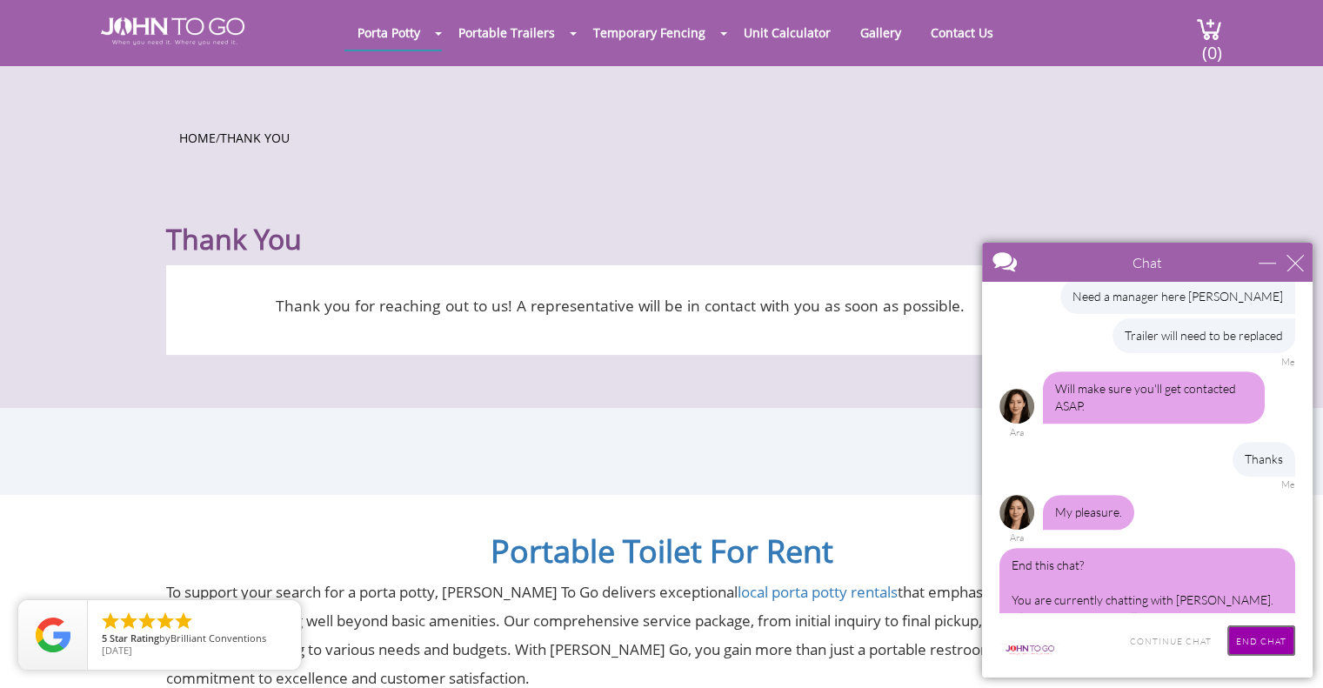
drag, startPoint x: 1292, startPoint y: 643, endPoint x: 1233, endPoint y: 624, distance: 61.1
click at [1290, 643] on input "End Chat" at bounding box center [1261, 640] width 68 height 30
